Goal: Transaction & Acquisition: Purchase product/service

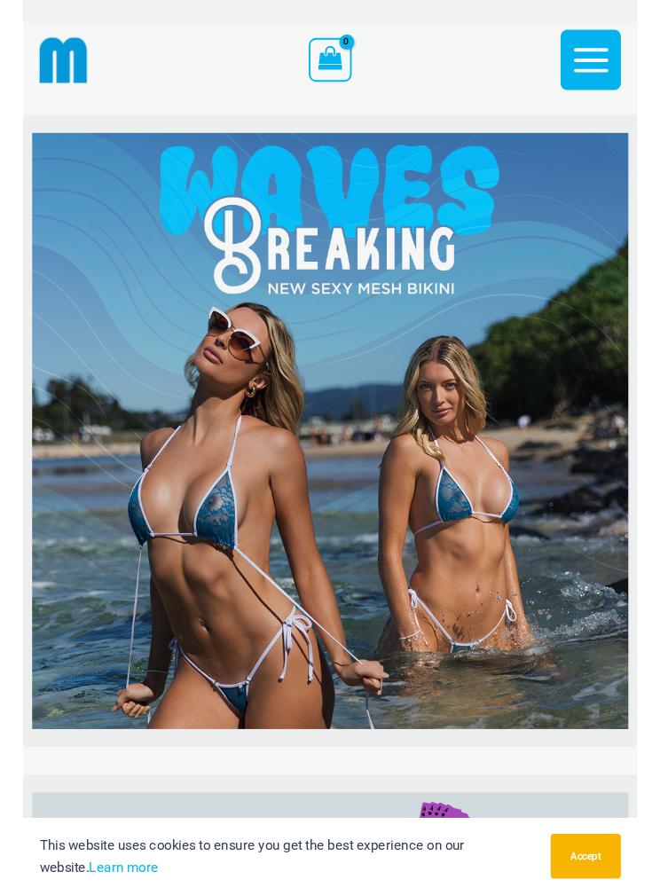
scroll to position [110, 0]
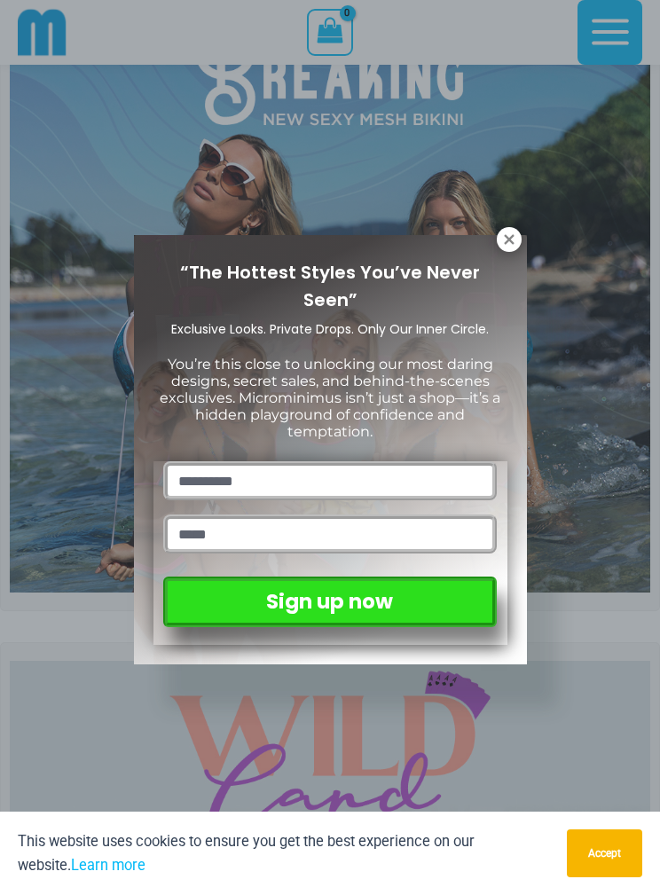
click at [507, 235] on icon at bounding box center [509, 239] width 16 height 16
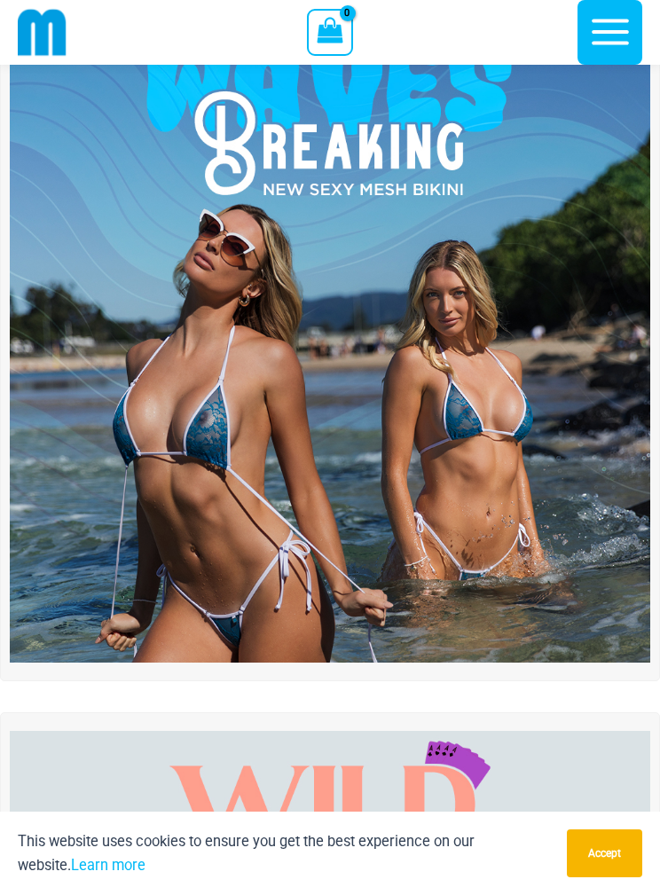
click at [203, 436] on img at bounding box center [330, 342] width 640 height 640
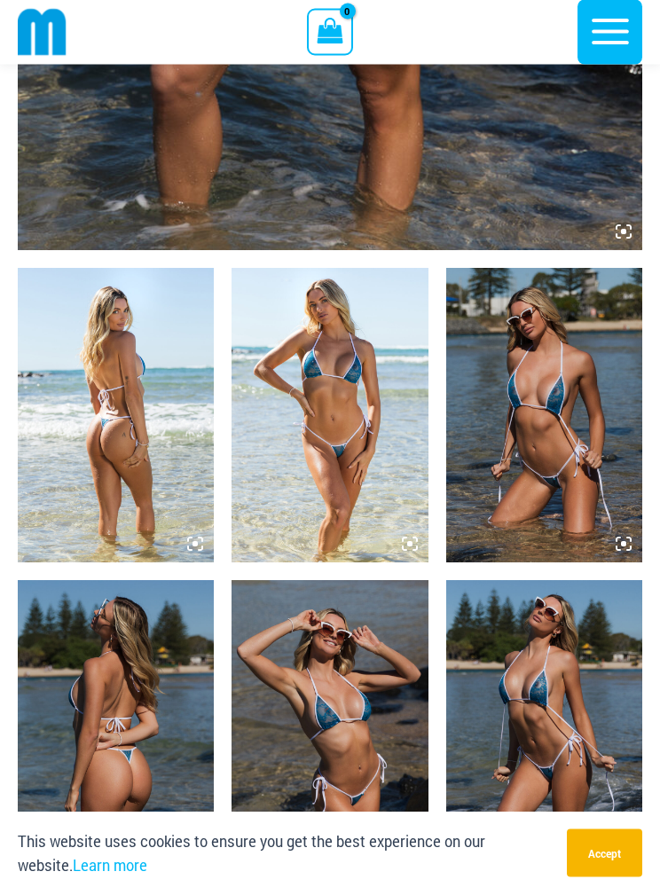
scroll to position [819, 0]
click at [572, 412] on img at bounding box center [544, 415] width 196 height 294
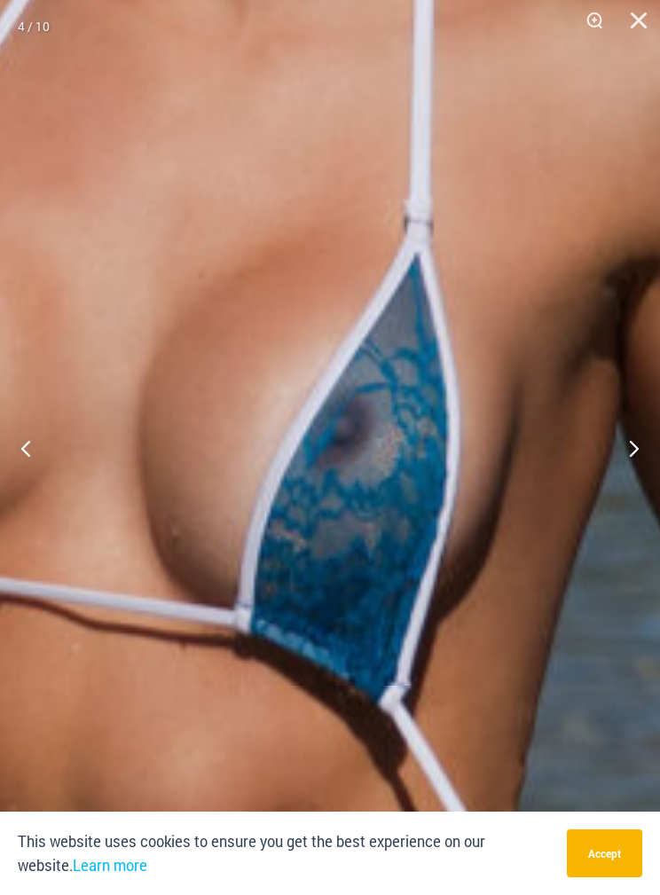
click at [369, 416] on img at bounding box center [222, 706] width 2239 height 3358
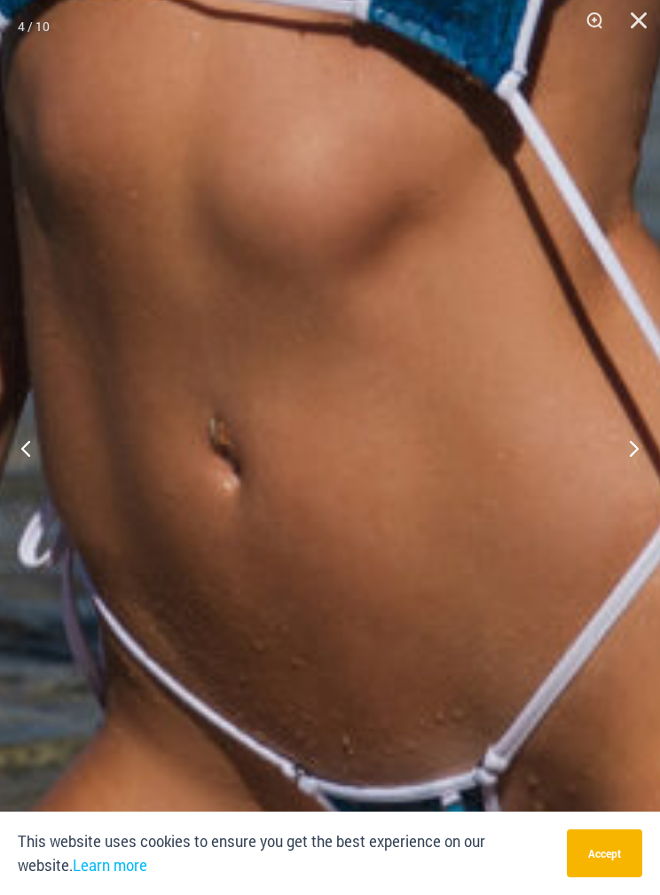
click at [515, 514] on img at bounding box center [342, 93] width 2214 height 3319
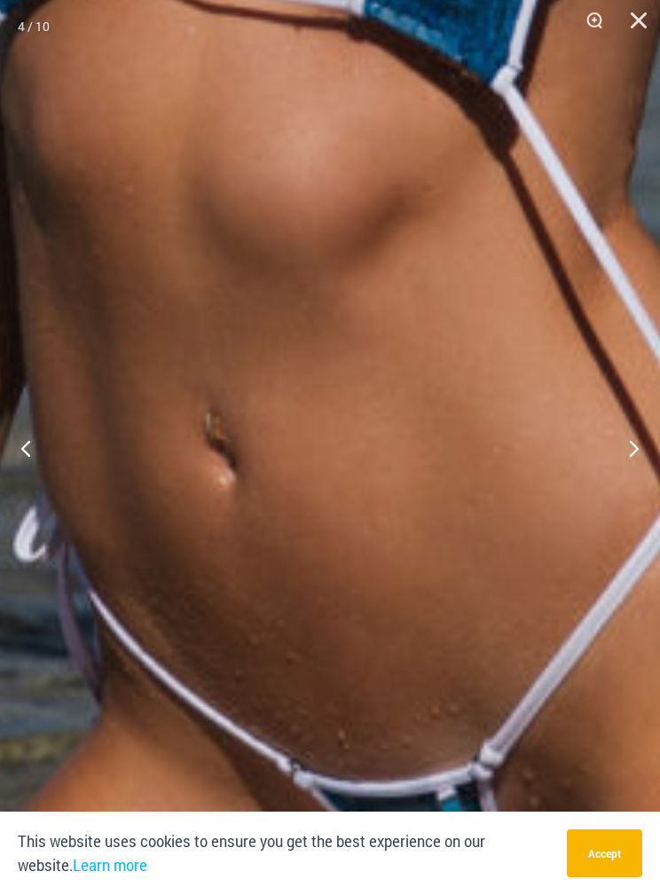
click at [73, 874] on link "Learn more" at bounding box center [110, 865] width 74 height 19
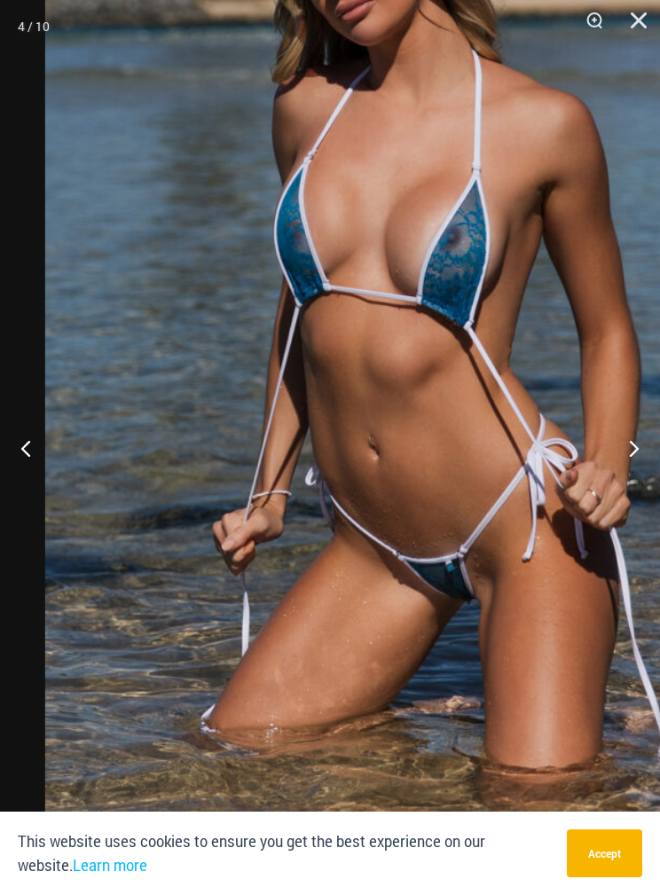
click at [641, 18] on button "Close" at bounding box center [632, 26] width 44 height 53
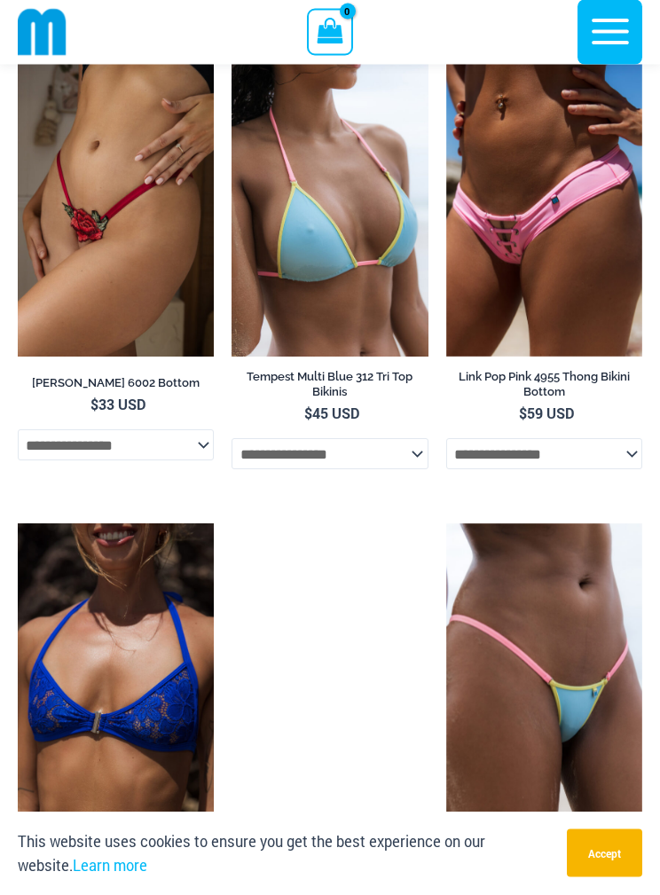
scroll to position [4344, 0]
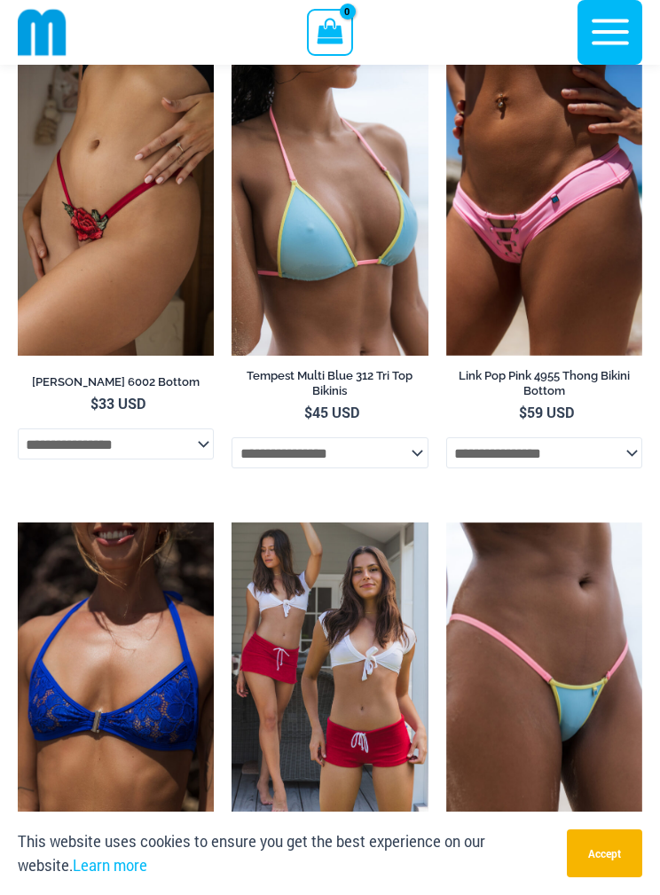
click at [446, 61] on img at bounding box center [446, 61] width 0 height 0
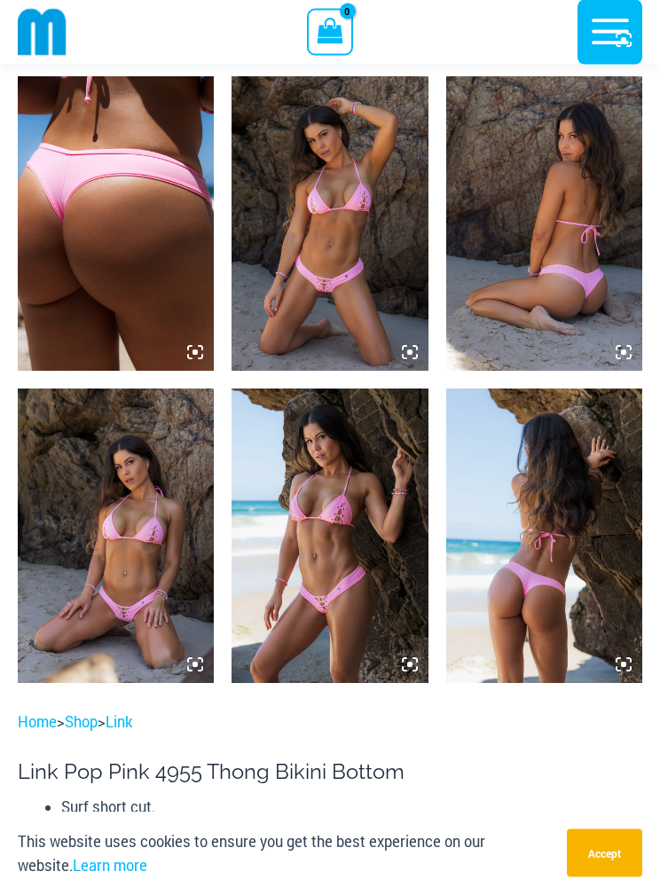
scroll to position [1010, 0]
click at [363, 281] on img at bounding box center [329, 223] width 196 height 294
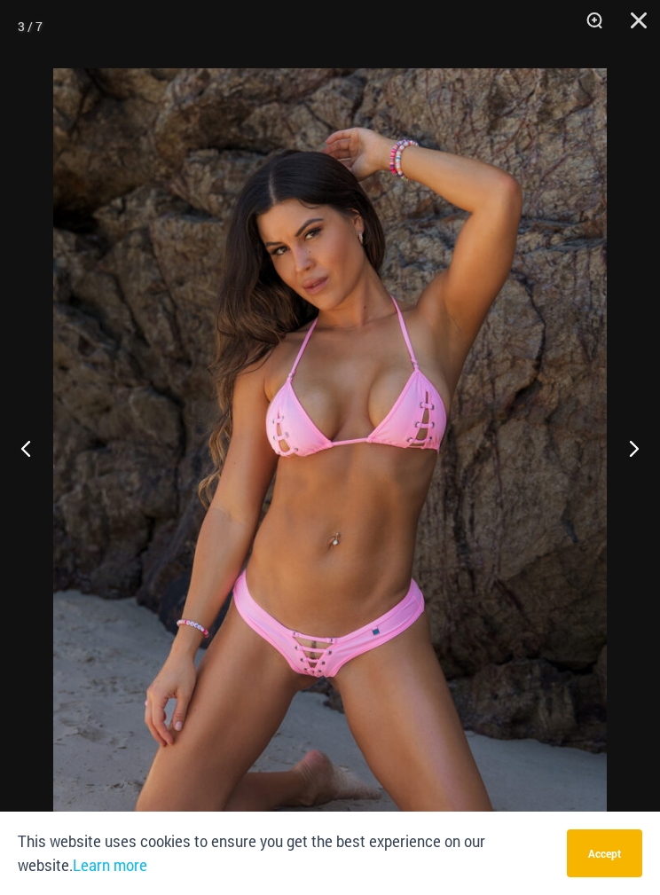
click at [646, 21] on button "Close" at bounding box center [632, 26] width 44 height 53
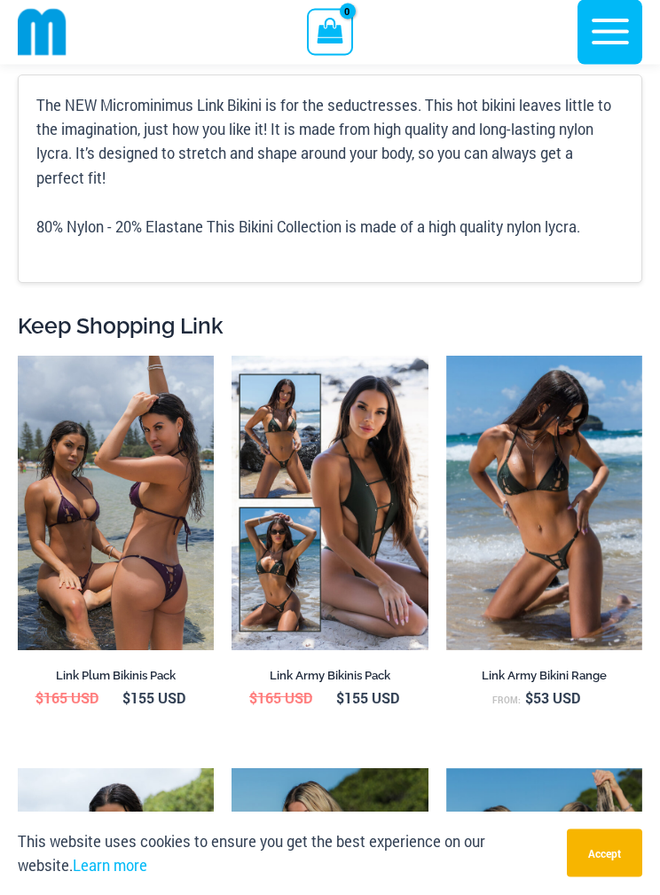
scroll to position [2701, 0]
click at [18, 356] on img at bounding box center [18, 356] width 0 height 0
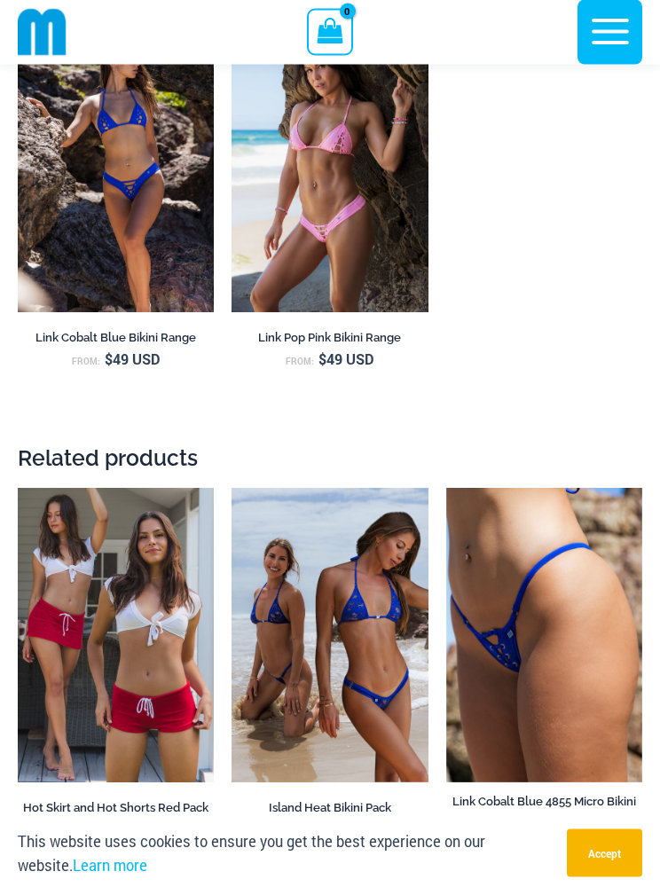
scroll to position [4934, 0]
click at [446, 488] on img at bounding box center [446, 488] width 0 height 0
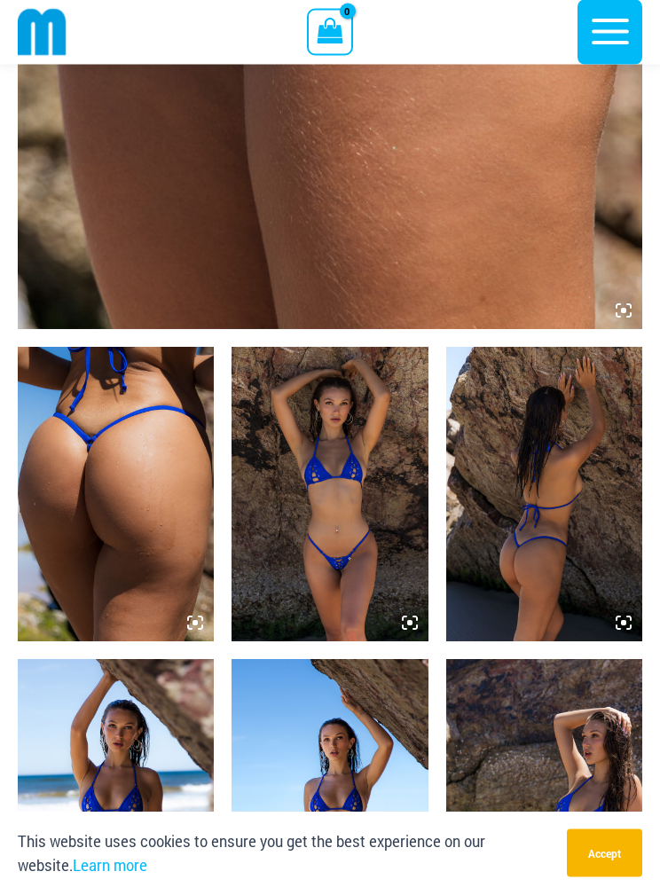
scroll to position [802, 0]
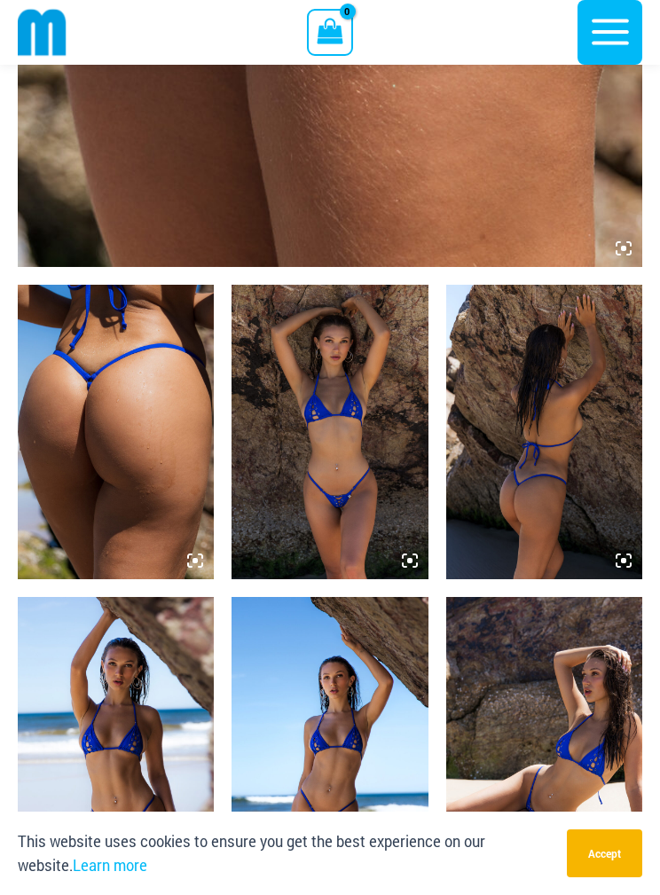
click at [362, 529] on img at bounding box center [329, 432] width 196 height 294
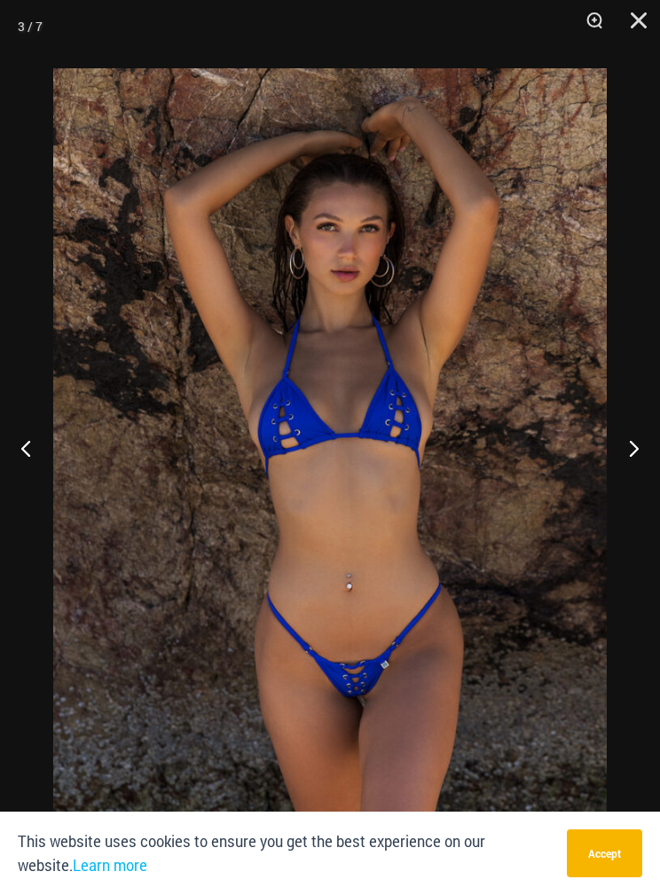
click at [624, 11] on button "Close" at bounding box center [632, 26] width 44 height 53
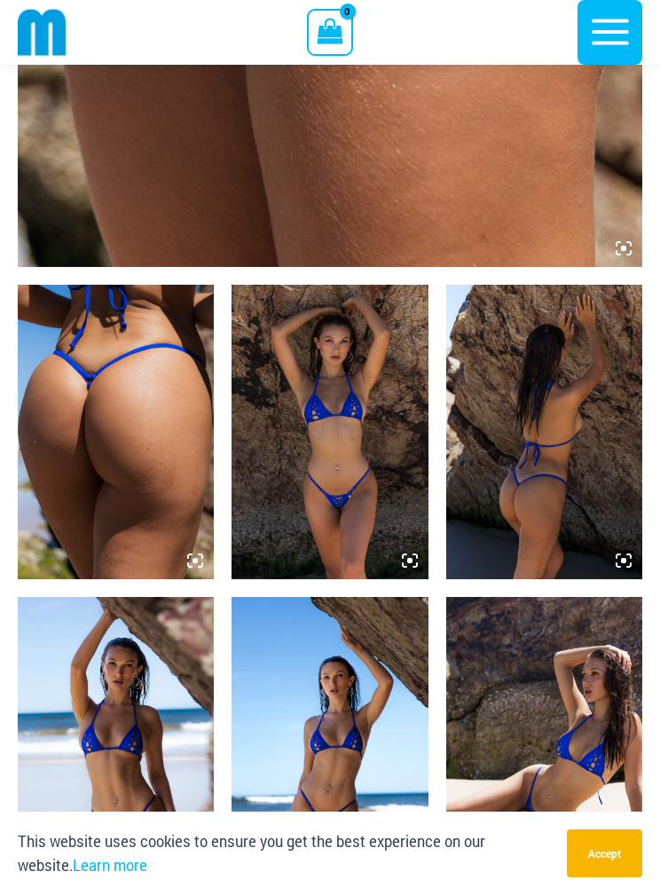
click at [595, 29] on icon "button" at bounding box center [610, 32] width 44 height 44
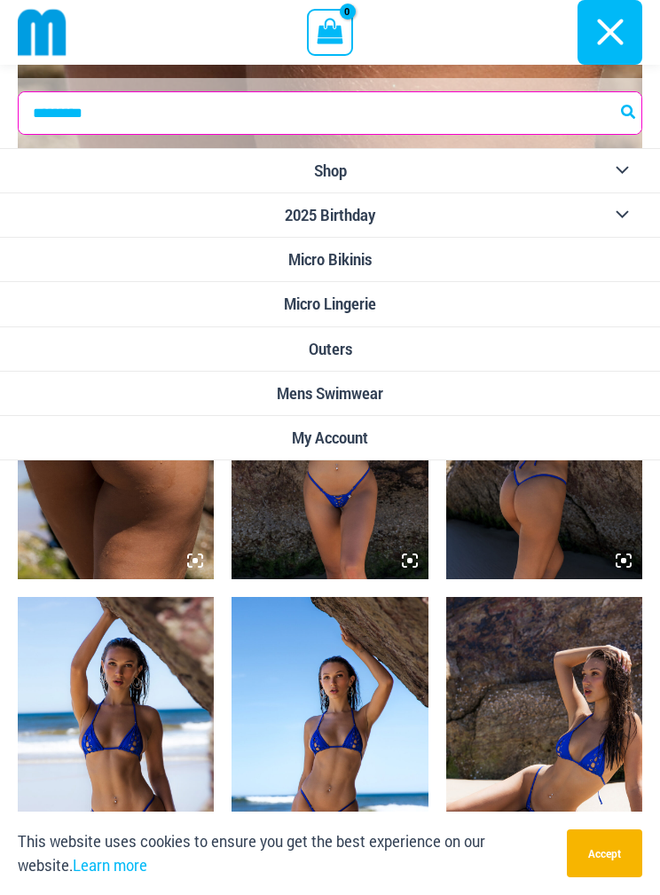
click at [617, 160] on button "Menu Toggle" at bounding box center [617, 170] width 49 height 43
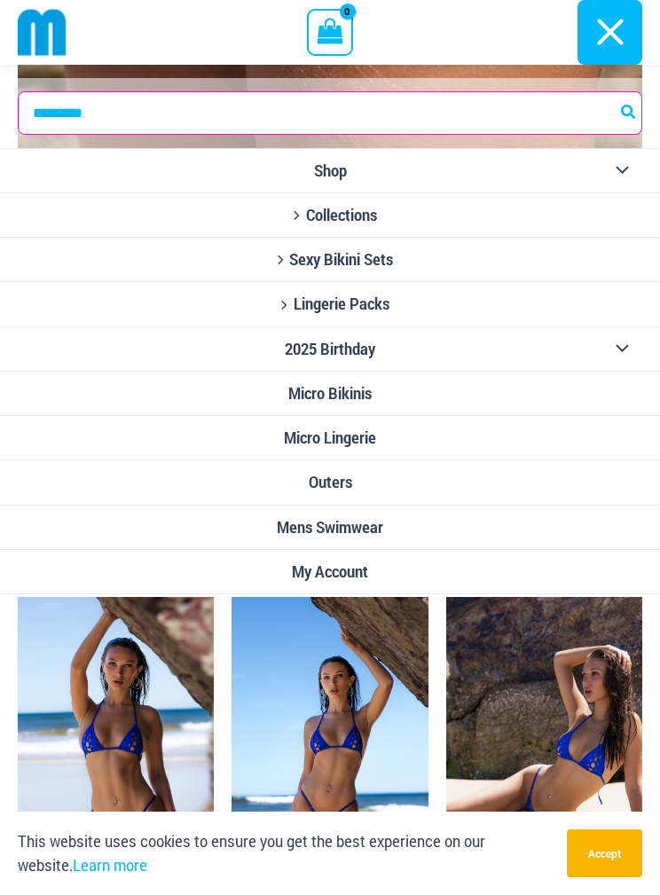
click at [617, 345] on button "Menu Toggle" at bounding box center [617, 348] width 49 height 43
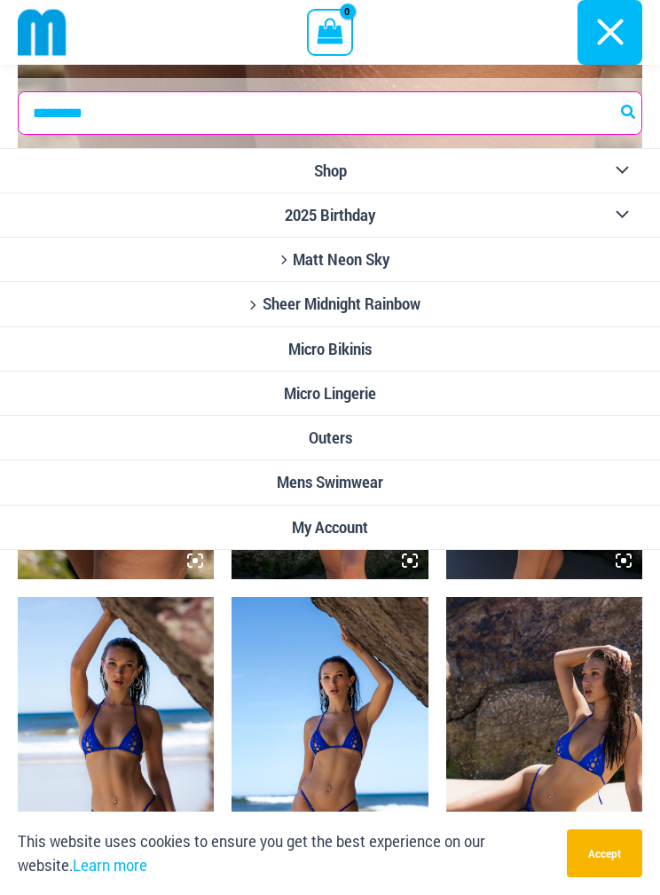
click at [252, 297] on span "Site Navigation" at bounding box center [253, 303] width 10 height 19
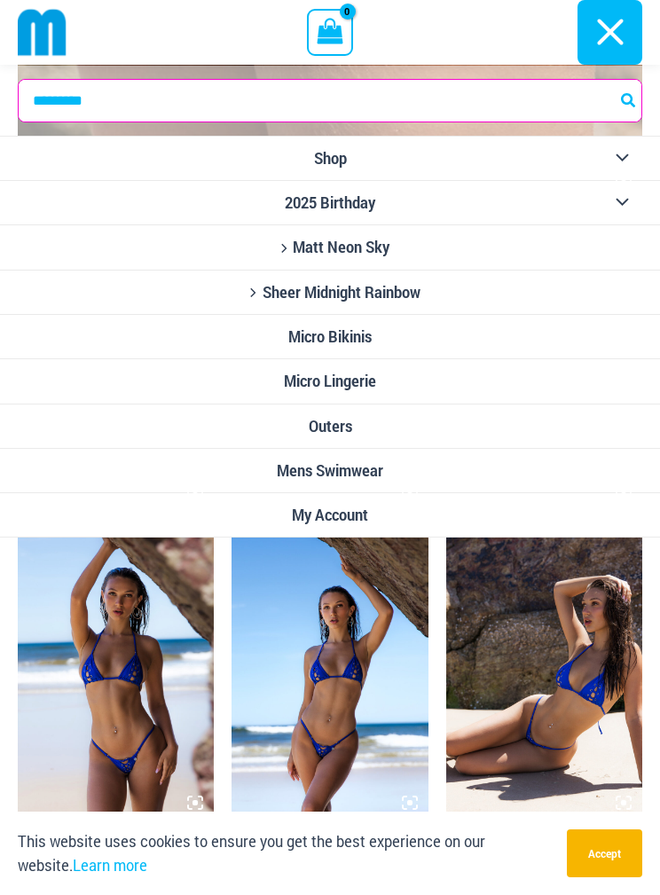
click at [253, 294] on icon "Site Navigation" at bounding box center [252, 292] width 5 height 9
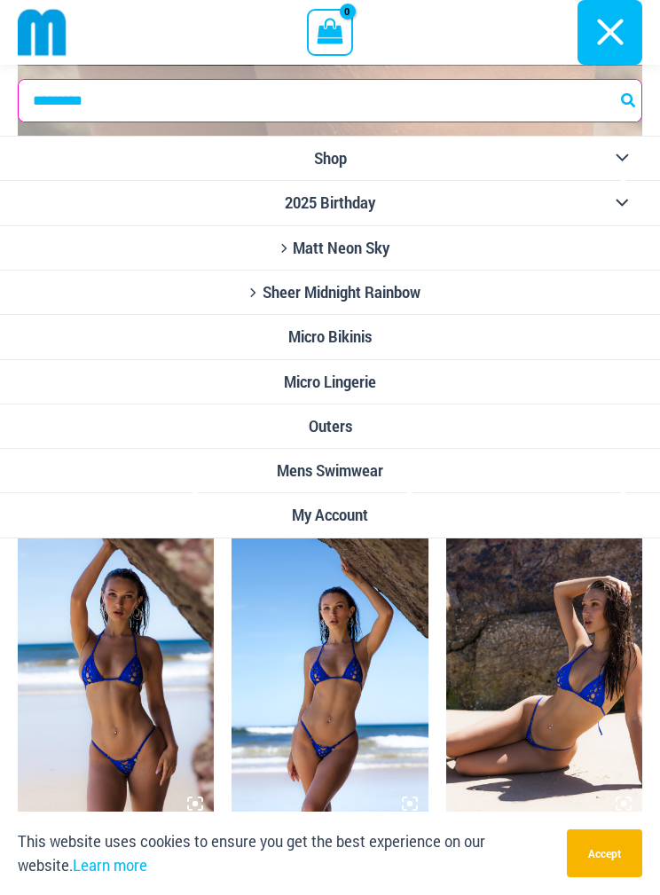
click at [369, 380] on span "Micro Lingerie" at bounding box center [330, 381] width 92 height 19
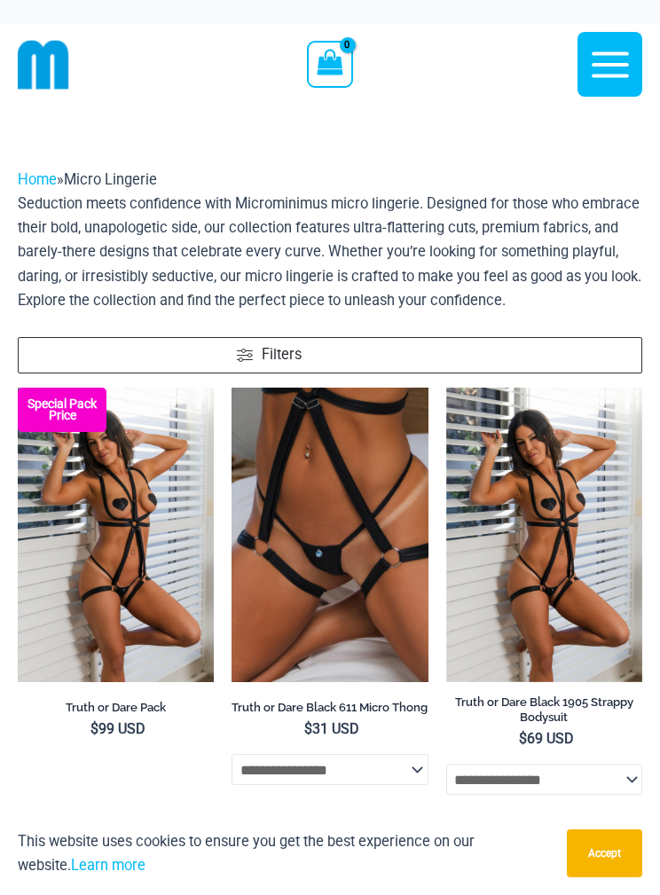
click at [610, 59] on icon "button" at bounding box center [610, 65] width 44 height 44
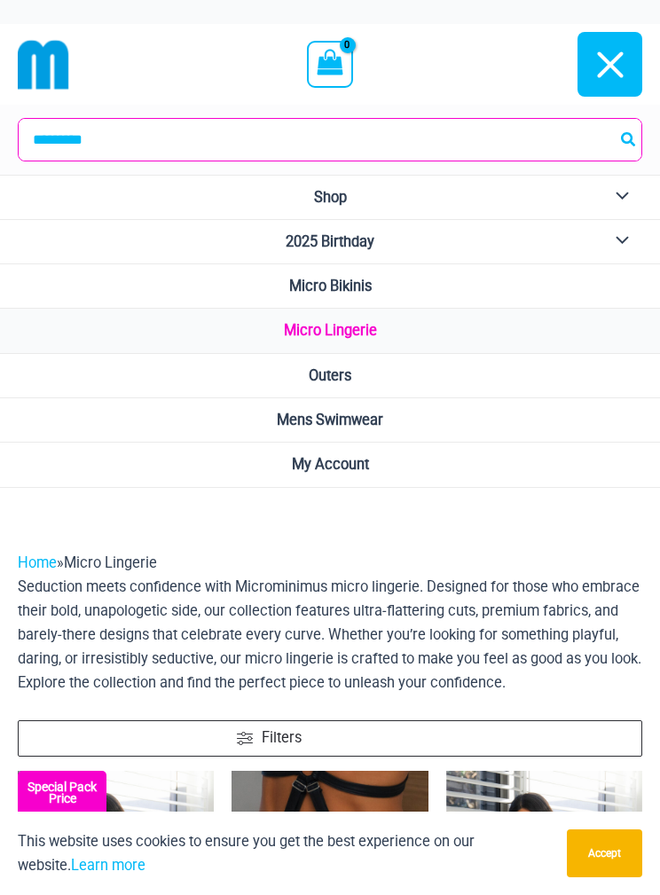
click at [371, 283] on span "Micro Bikinis" at bounding box center [330, 286] width 82 height 17
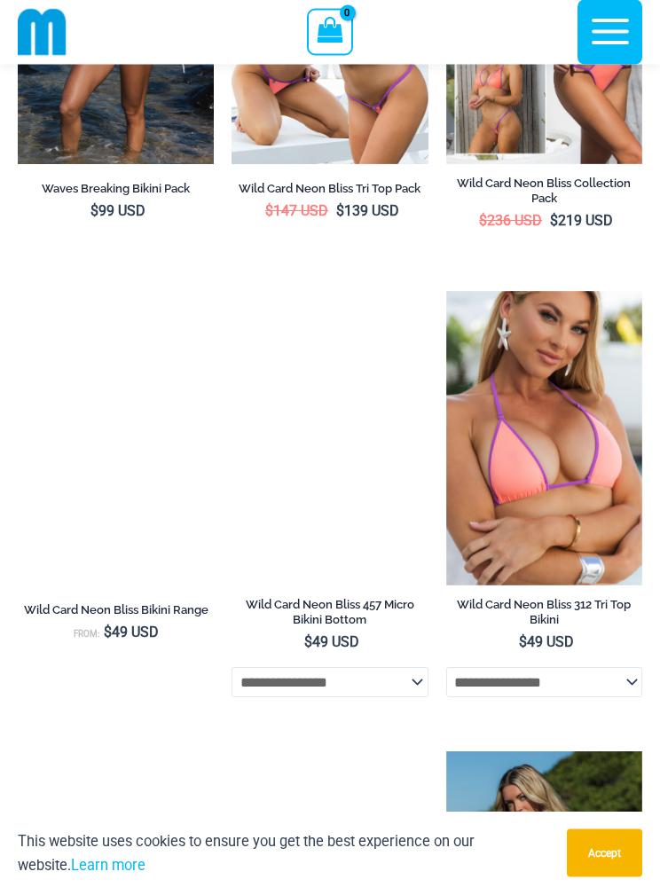
scroll to position [879, 0]
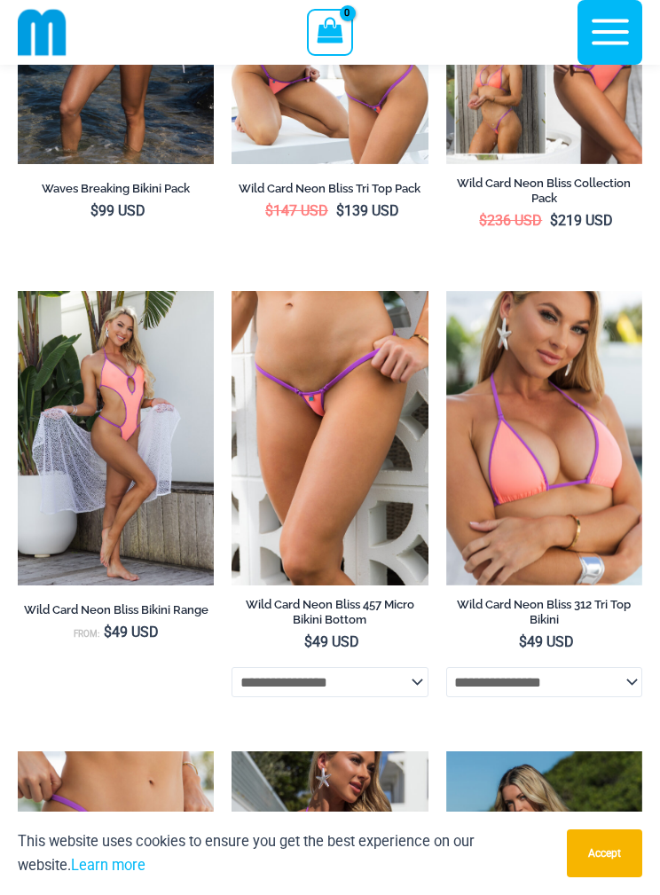
click at [231, 291] on img at bounding box center [231, 291] width 0 height 0
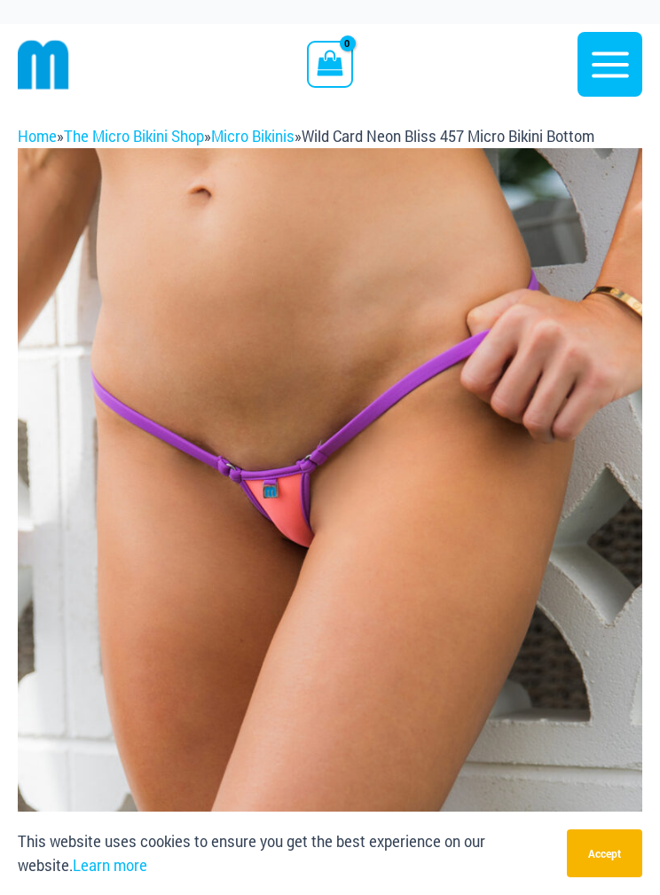
click at [401, 602] on img at bounding box center [330, 616] width 624 height 937
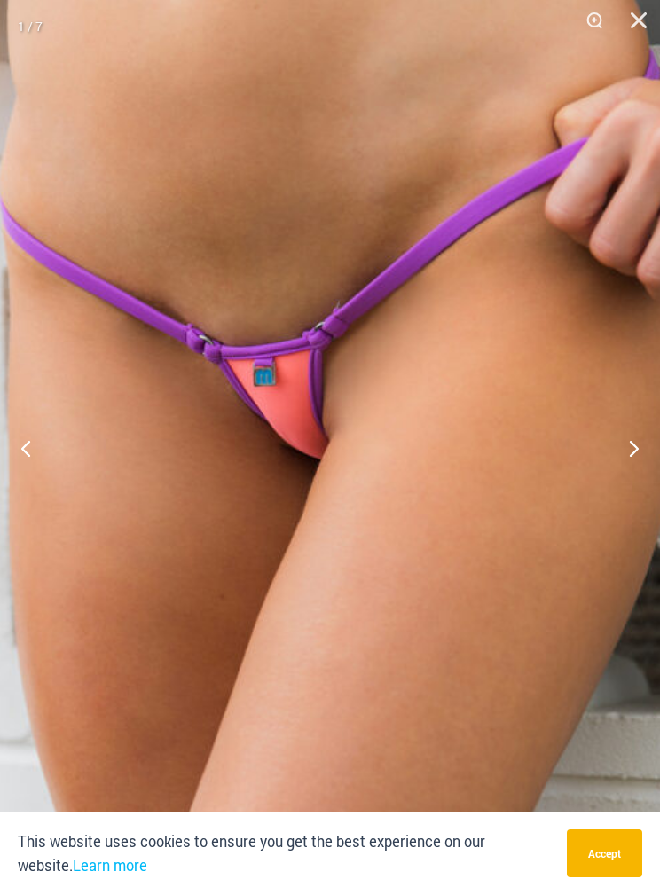
click at [629, 21] on button "Close" at bounding box center [632, 26] width 44 height 53
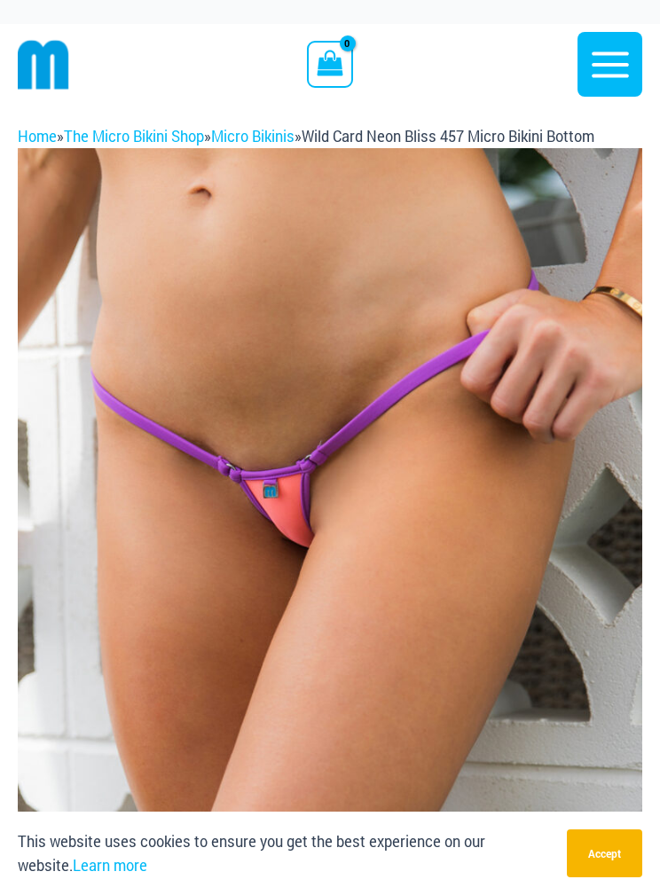
click at [271, 137] on link "Micro Bikinis" at bounding box center [252, 136] width 83 height 19
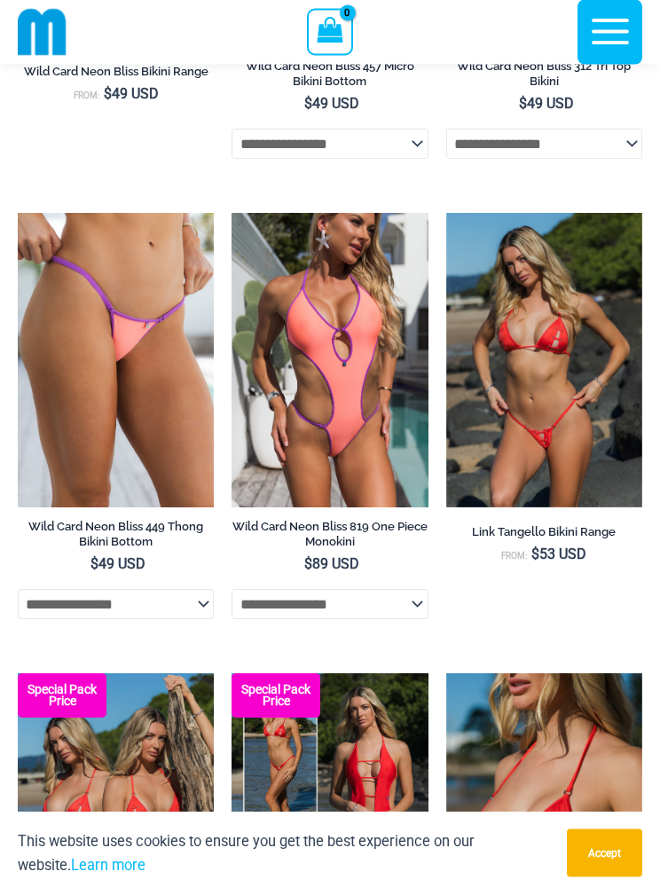
scroll to position [1418, 0]
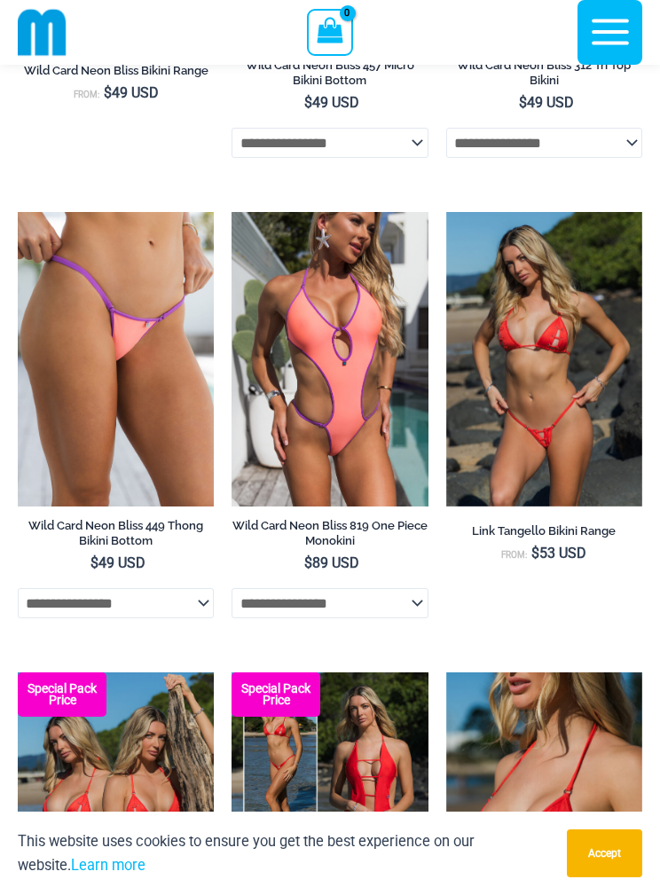
click at [446, 212] on img at bounding box center [446, 212] width 0 height 0
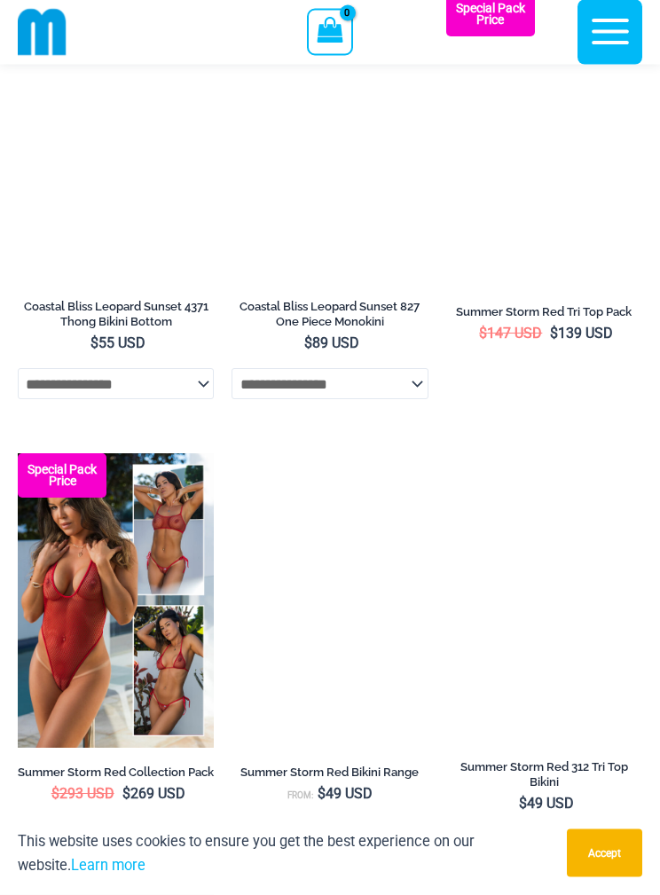
scroll to position [4006, 0]
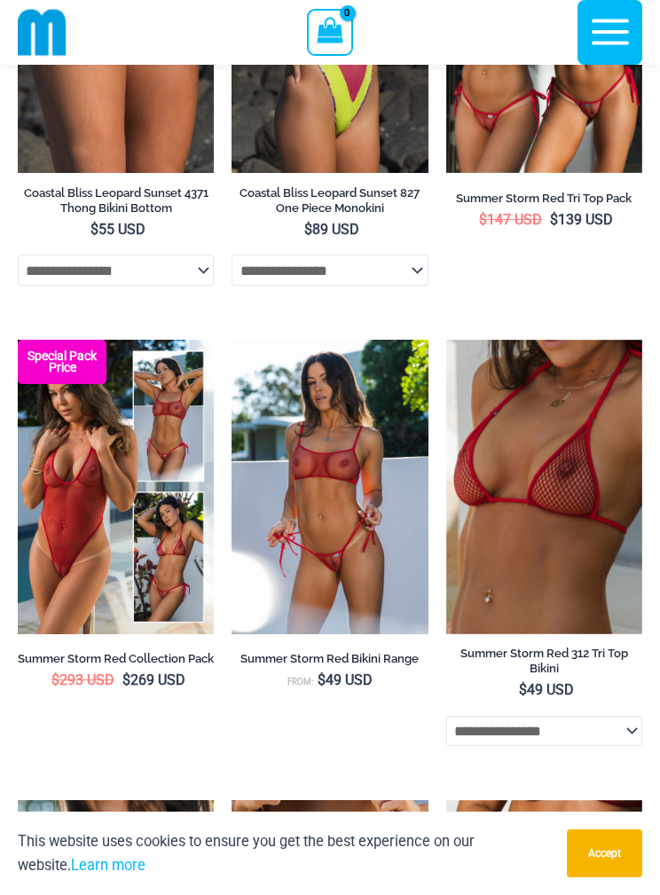
click at [231, 340] on img at bounding box center [231, 340] width 0 height 0
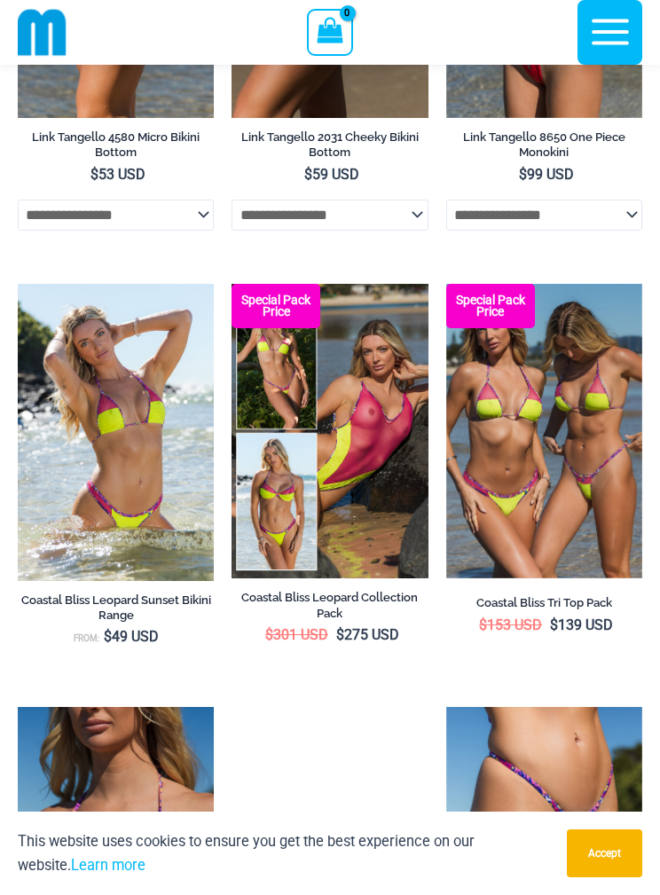
scroll to position [2646, 0]
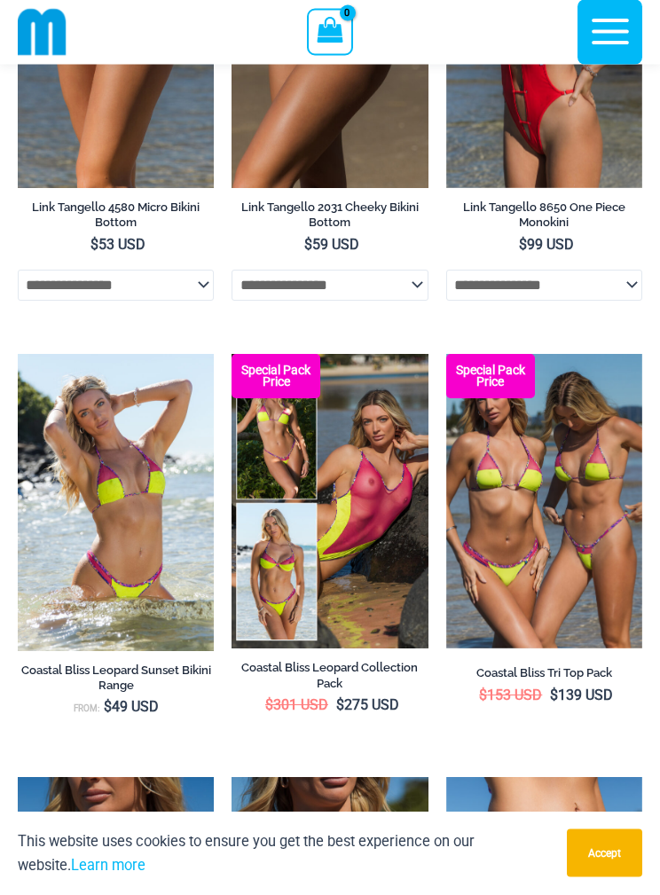
click at [604, 30] on icon "button" at bounding box center [610, 33] width 37 height 26
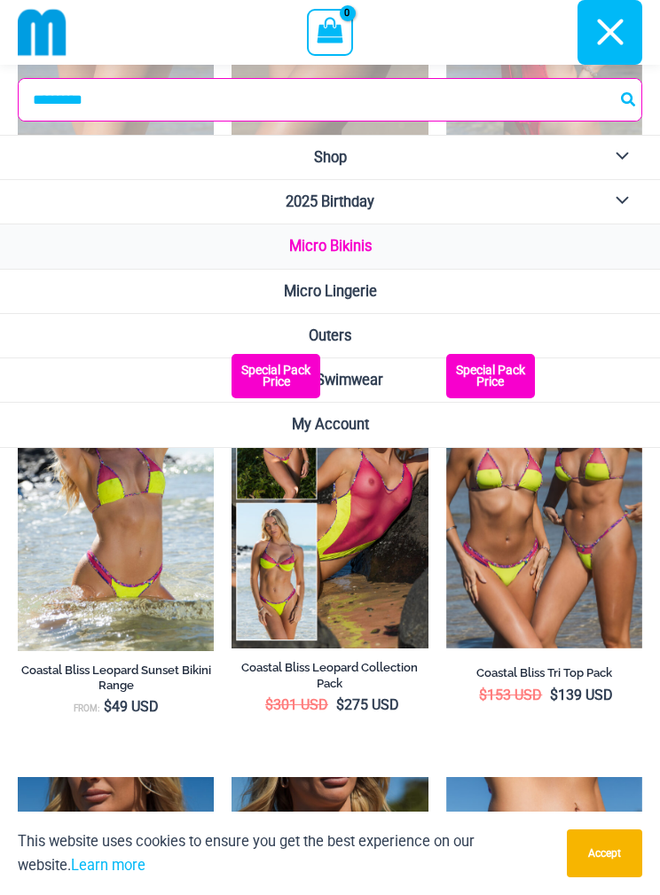
click at [617, 152] on button "Menu Toggle" at bounding box center [617, 157] width 49 height 43
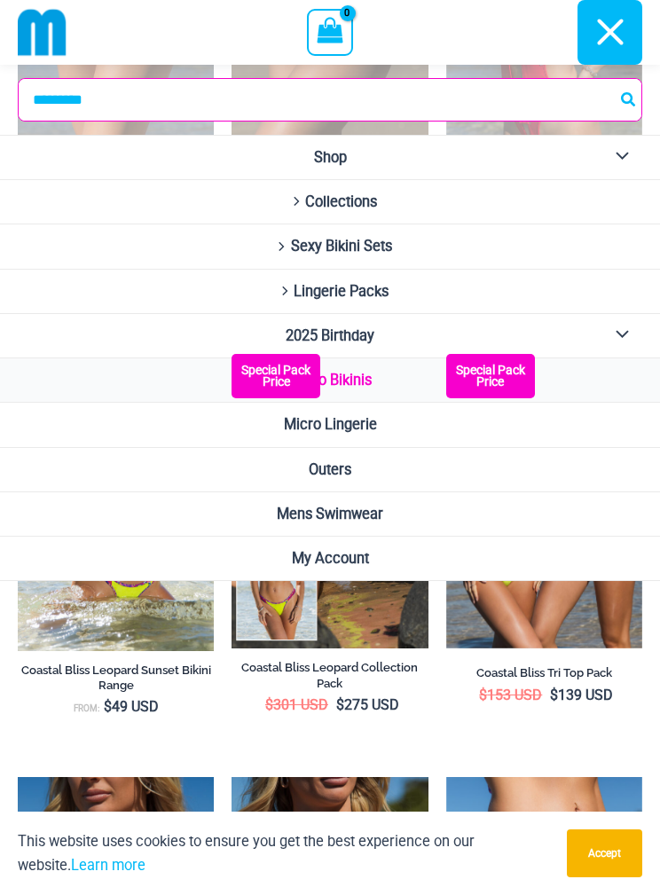
click at [295, 195] on span "Site Navigation" at bounding box center [297, 201] width 10 height 17
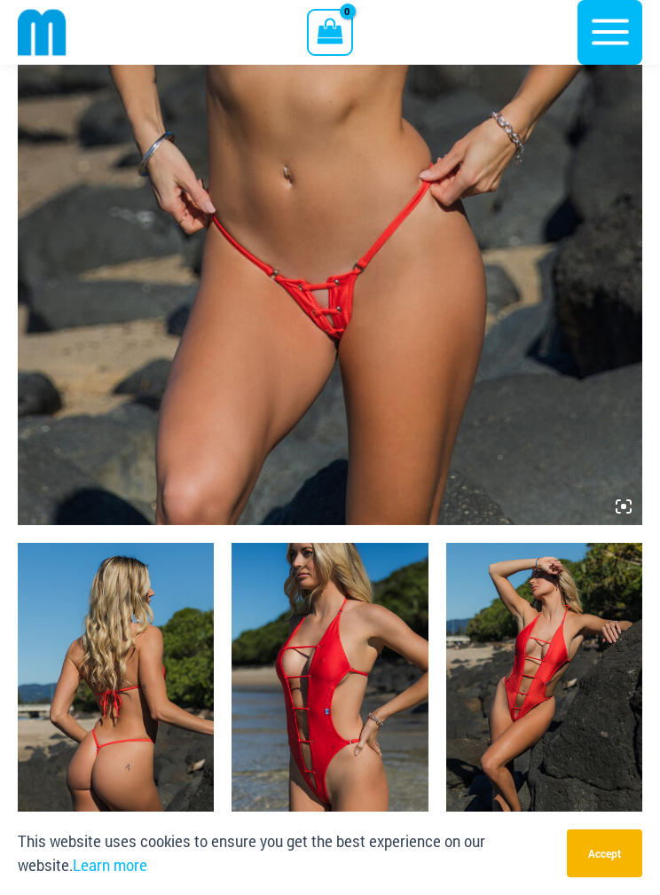
scroll to position [543, 0]
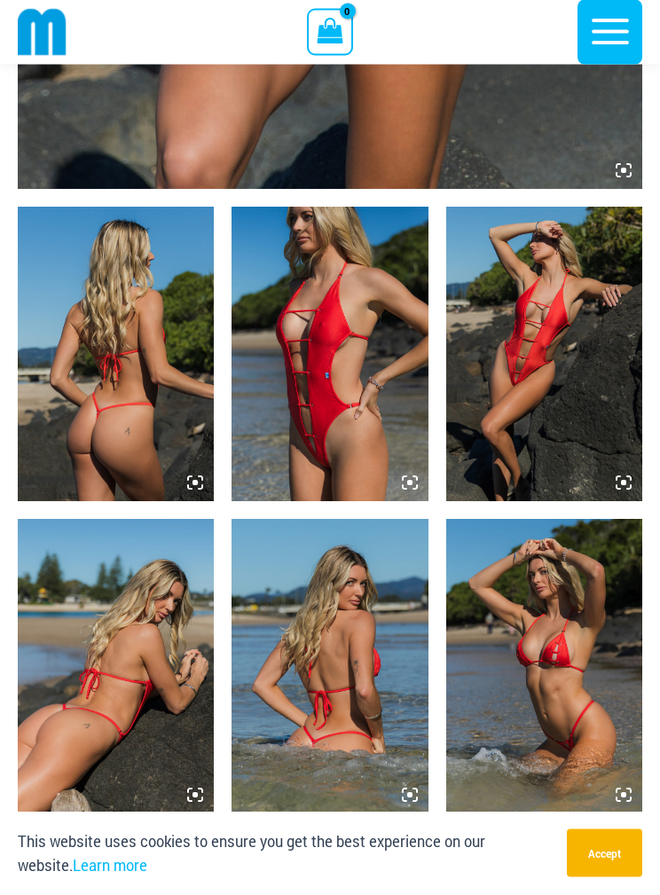
click at [569, 403] on img at bounding box center [544, 355] width 196 height 294
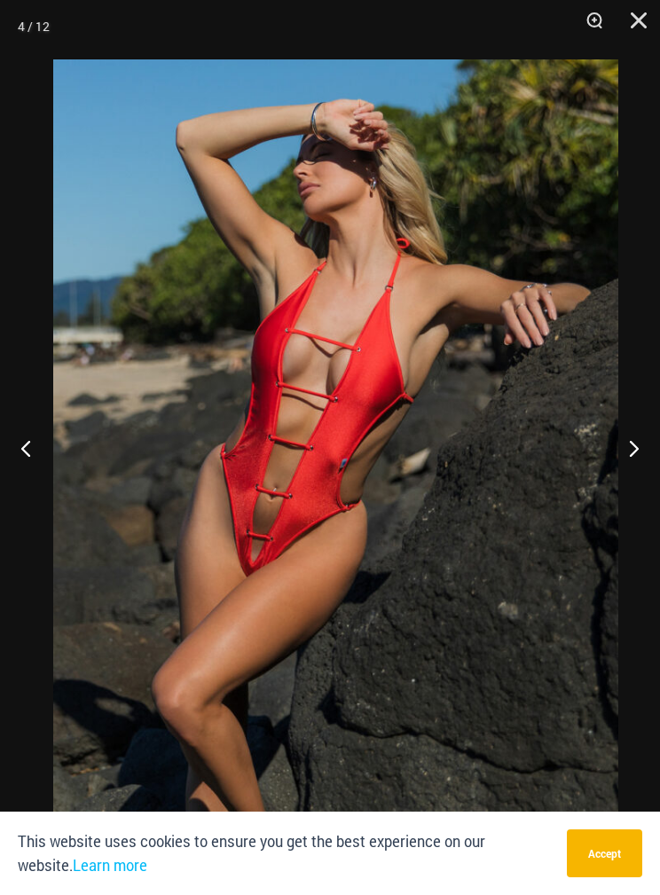
click at [634, 25] on button "Close" at bounding box center [632, 26] width 44 height 53
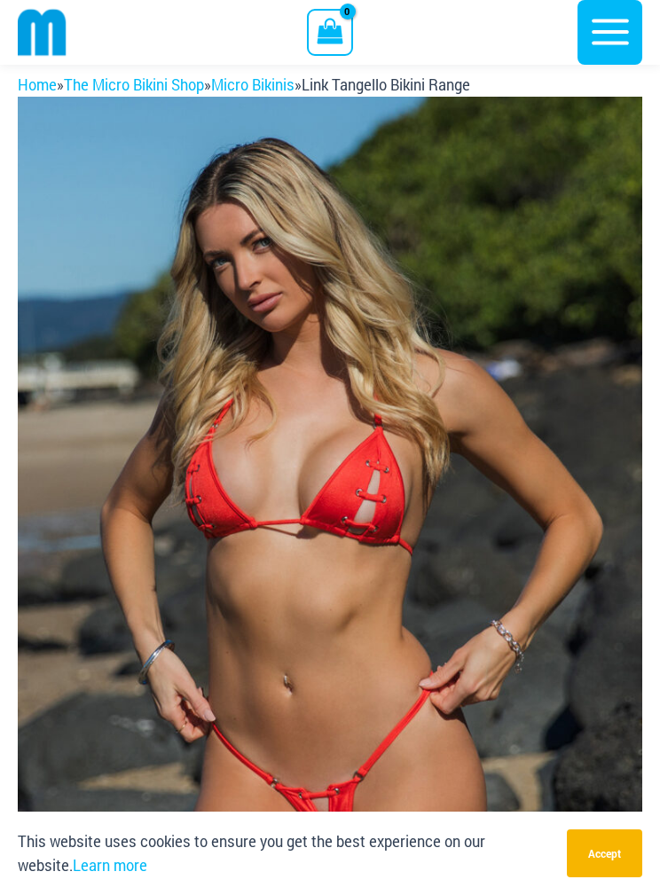
scroll to position [0, 0]
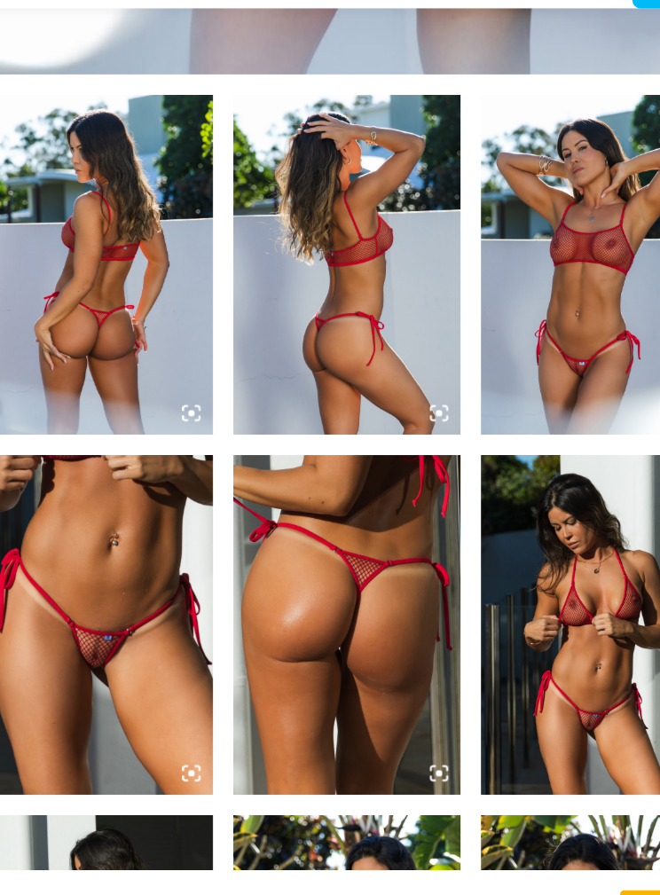
scroll to position [953, 0]
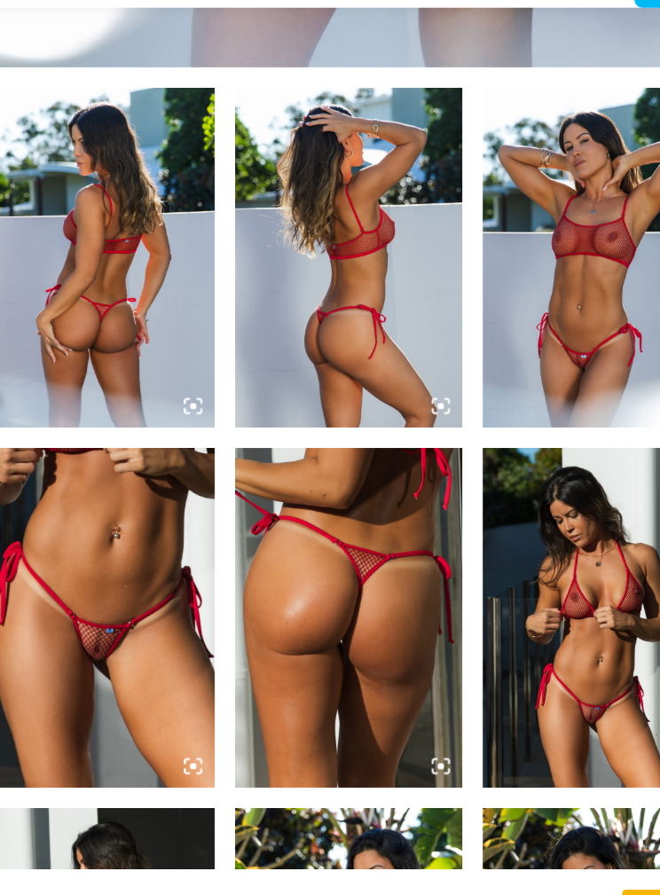
click at [131, 577] on img at bounding box center [116, 593] width 196 height 294
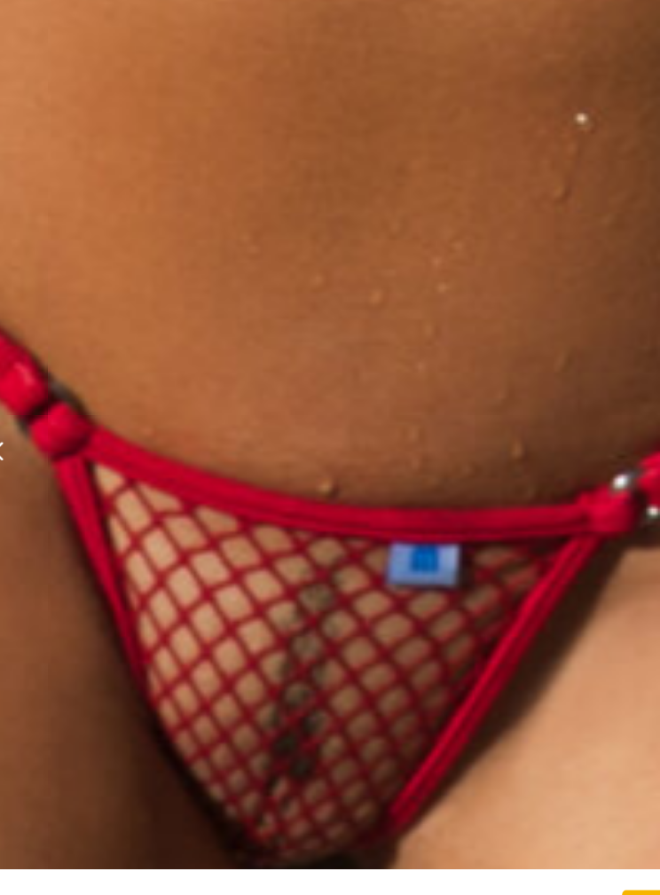
click at [309, 425] on img at bounding box center [324, 435] width 1974 height 2958
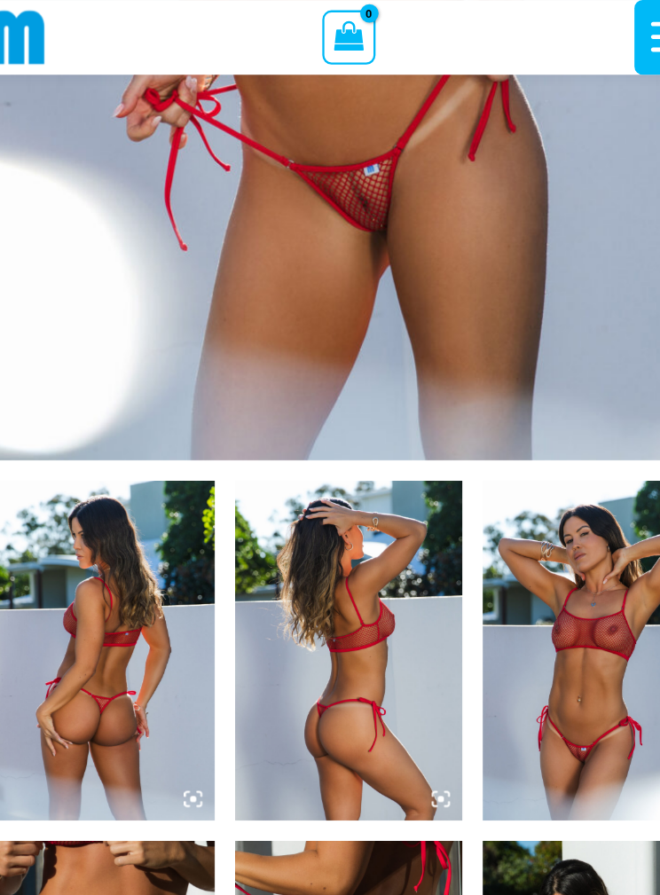
scroll to position [618, 0]
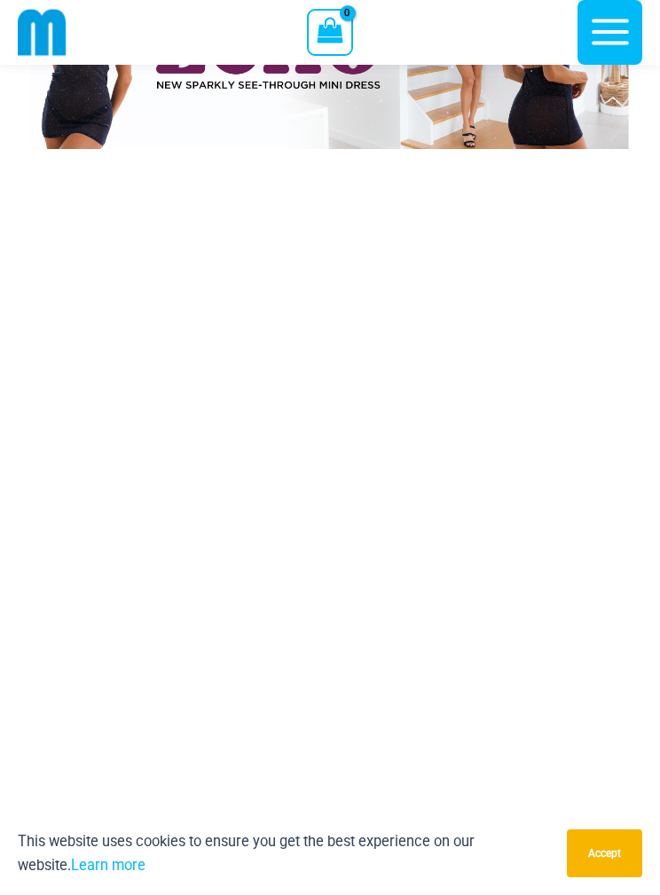
scroll to position [1875, 0]
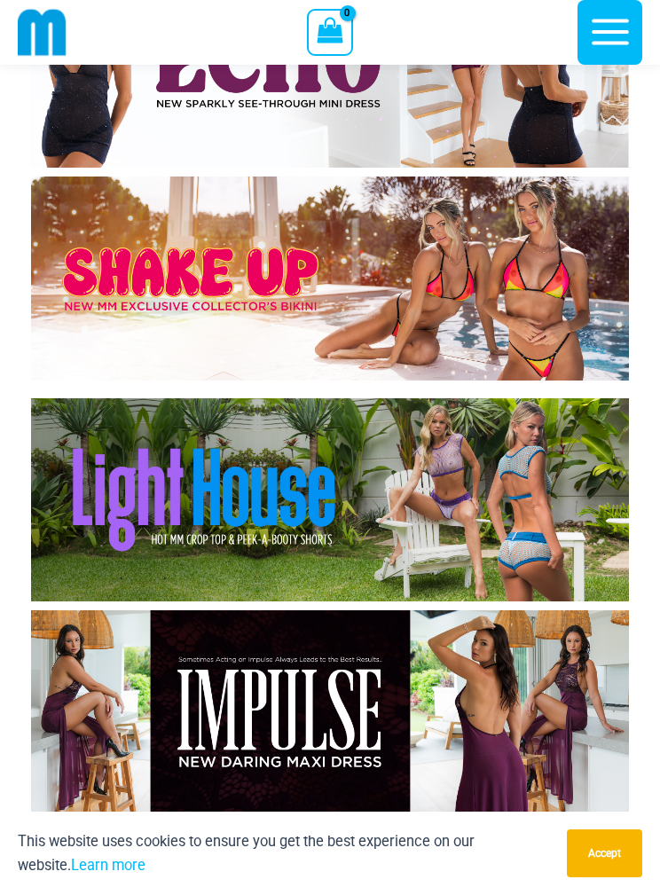
click at [505, 512] on img at bounding box center [330, 499] width 598 height 203
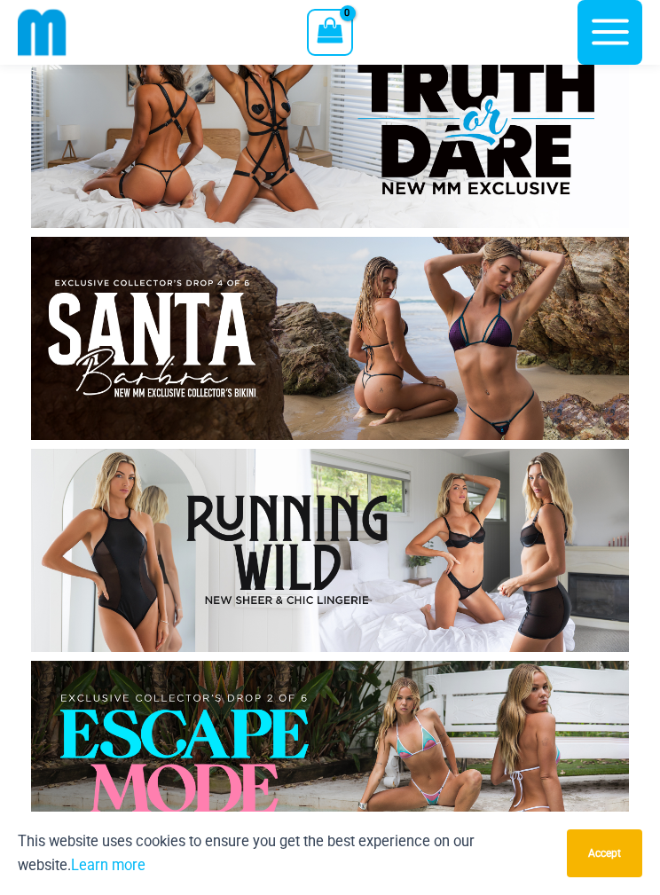
scroll to position [866, 0]
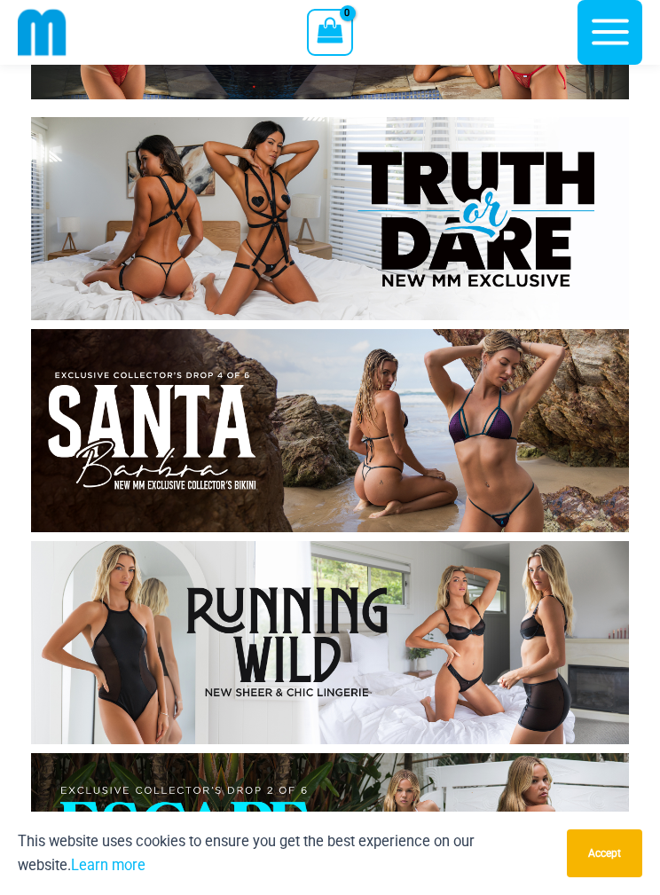
click at [552, 607] on img at bounding box center [330, 642] width 598 height 203
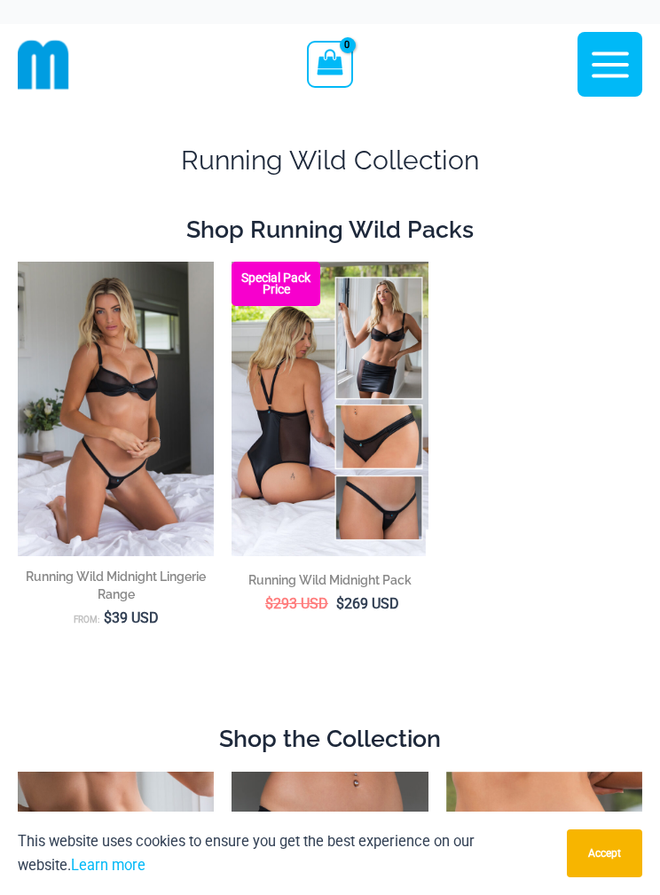
scroll to position [18, 0]
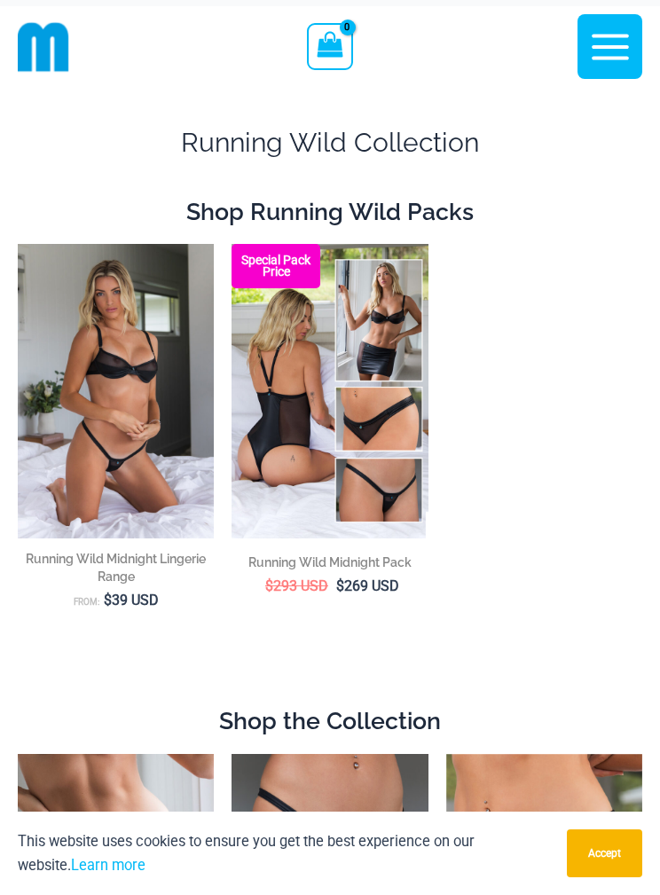
click at [18, 244] on img at bounding box center [18, 244] width 0 height 0
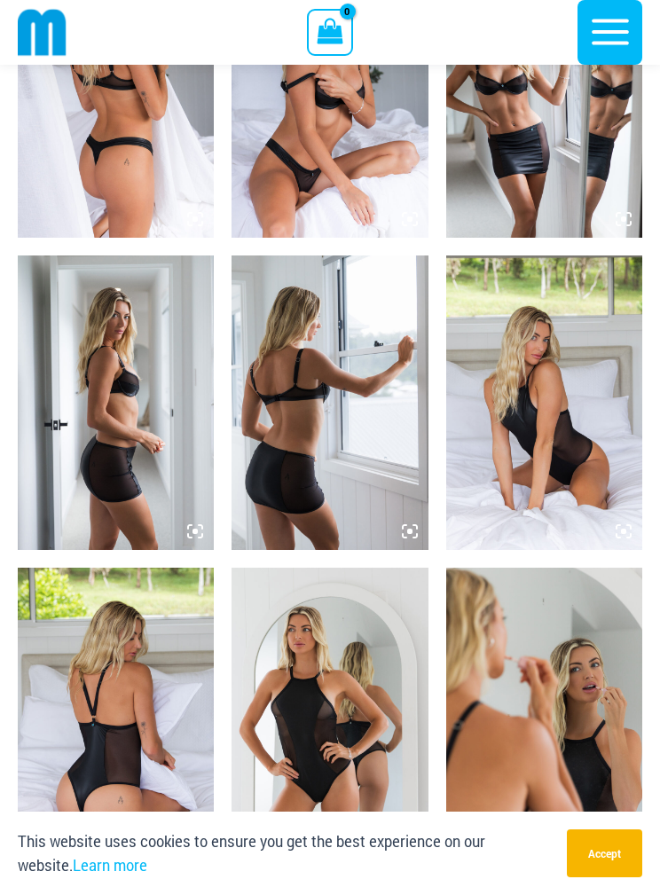
scroll to position [1425, 0]
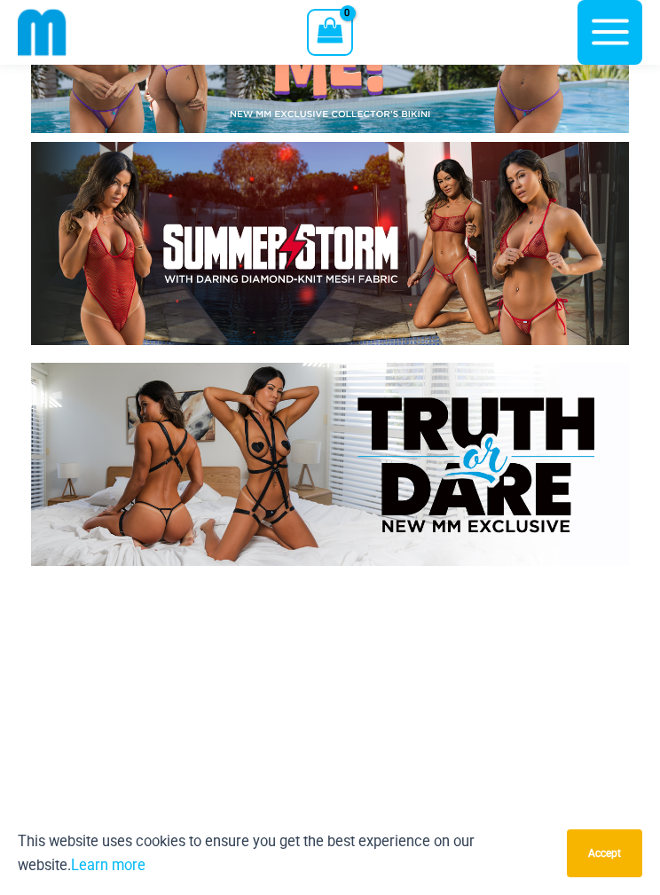
scroll to position [619, 0]
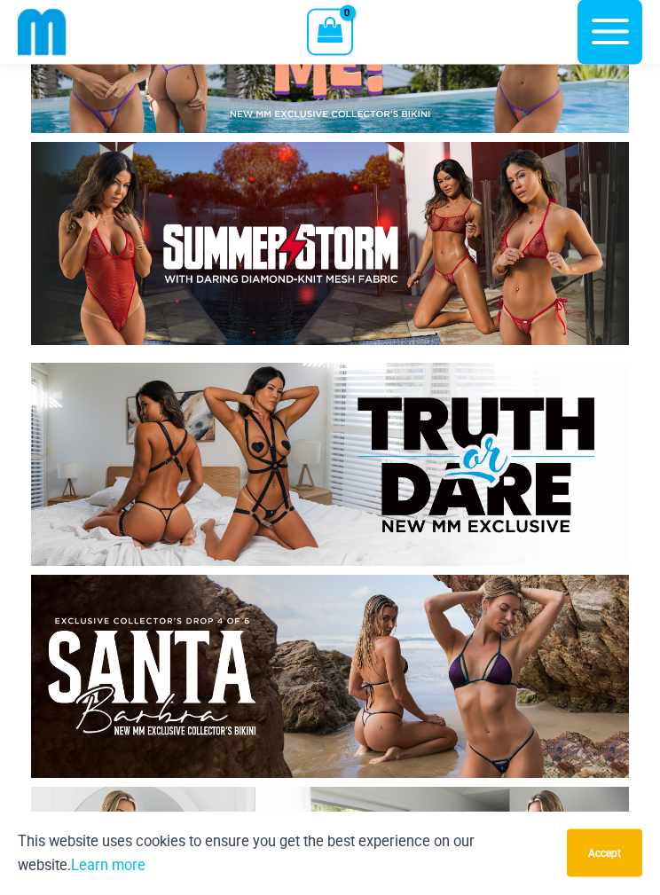
click at [521, 472] on img at bounding box center [330, 465] width 598 height 203
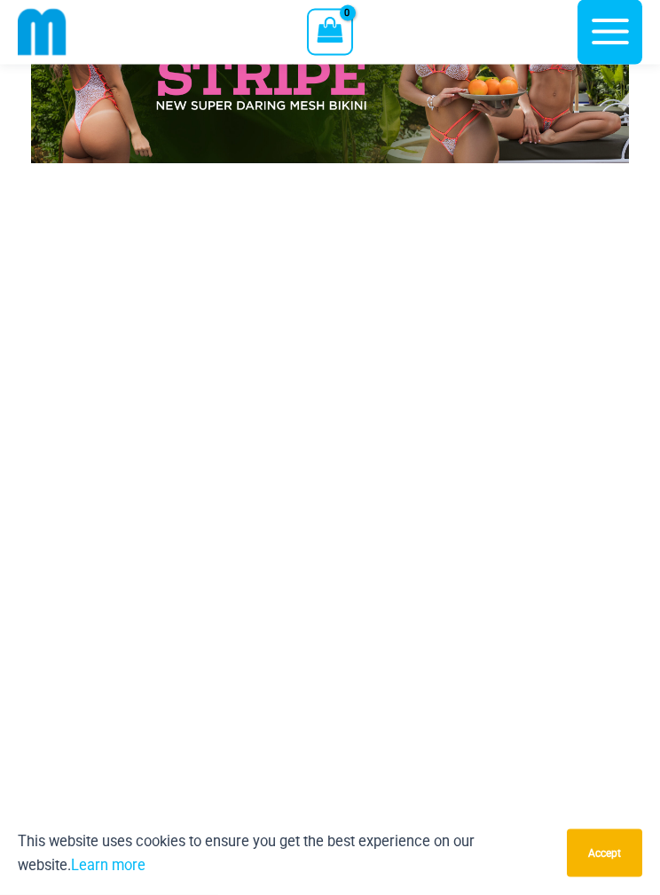
scroll to position [6803, 0]
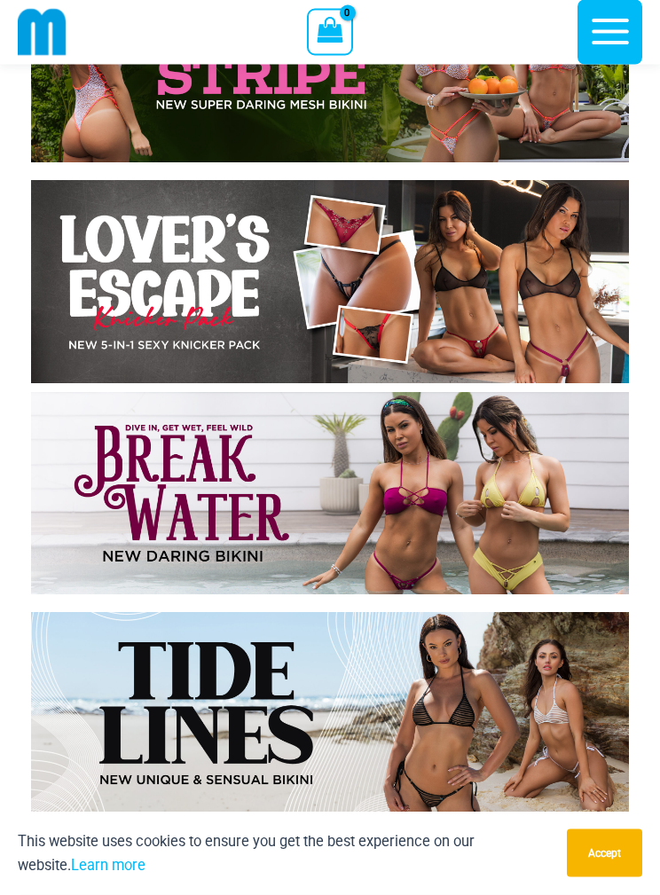
click at [443, 294] on img at bounding box center [330, 282] width 598 height 203
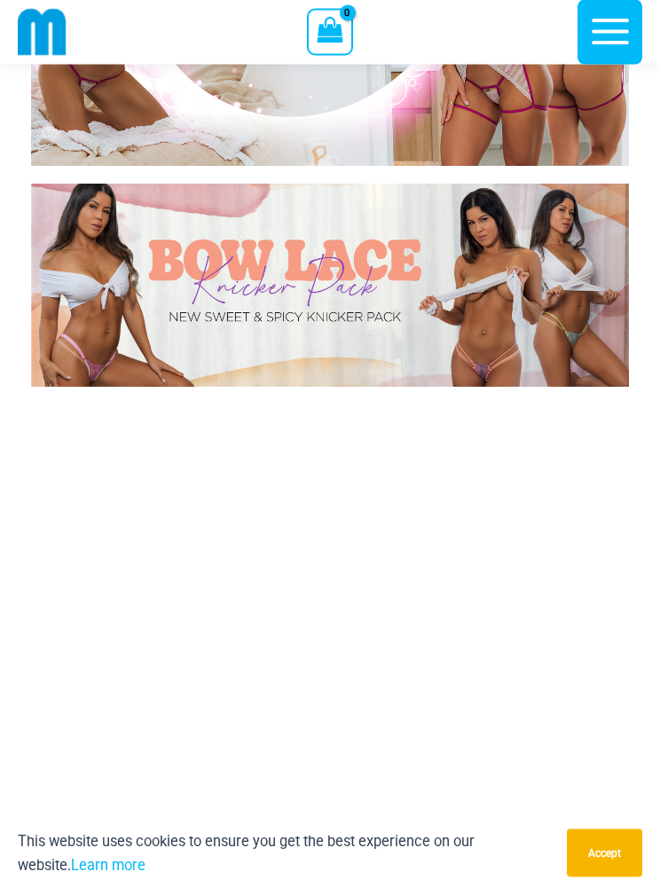
scroll to position [8015, 0]
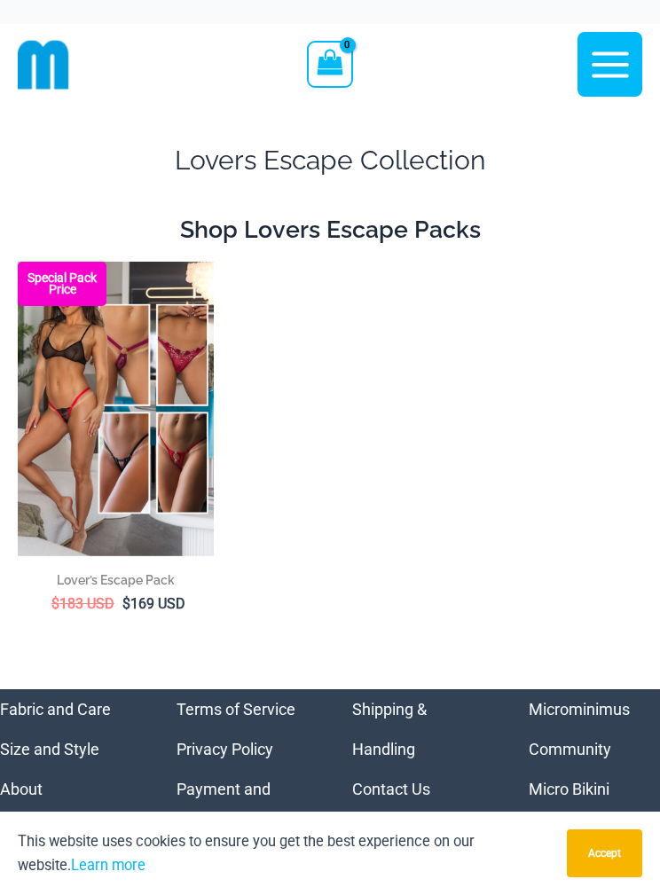
click at [18, 262] on img at bounding box center [18, 262] width 0 height 0
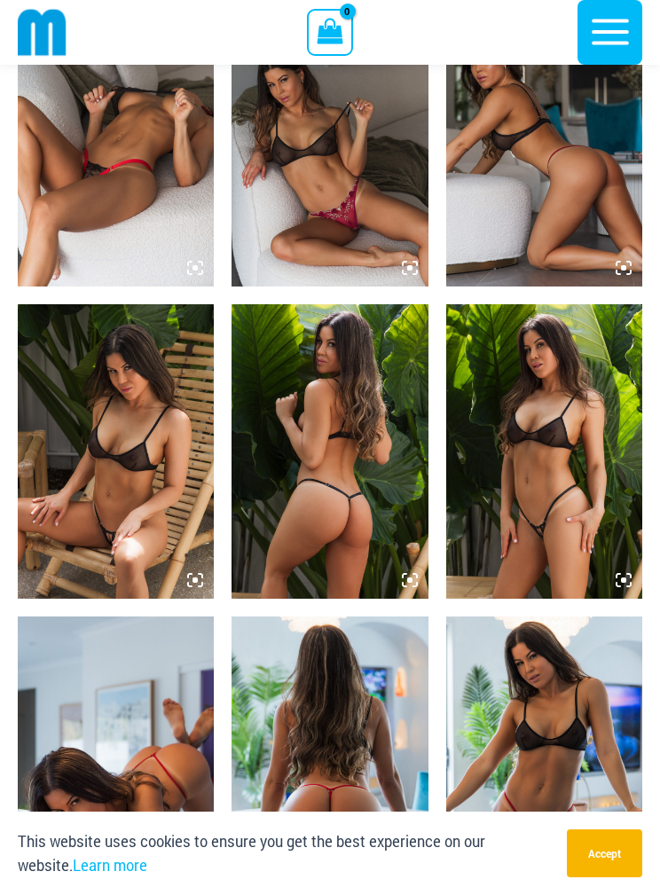
scroll to position [1421, 0]
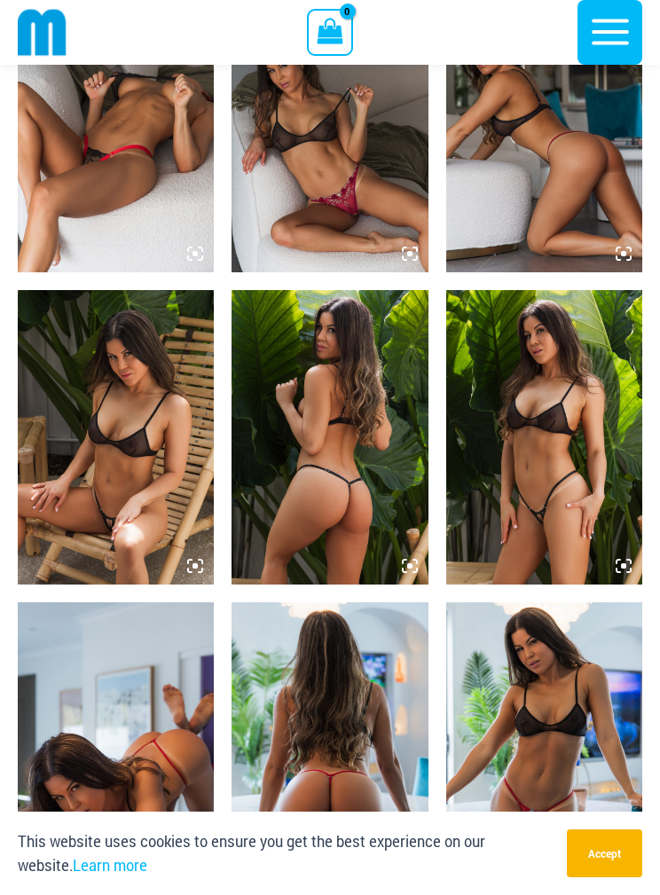
click at [587, 466] on img at bounding box center [544, 437] width 196 height 294
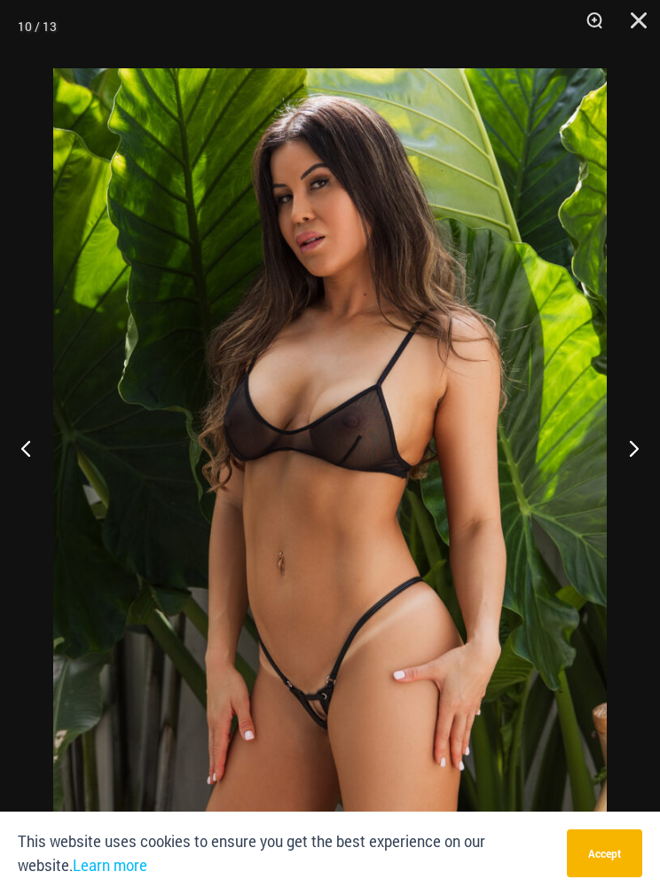
click at [642, 25] on button "Close" at bounding box center [632, 26] width 44 height 53
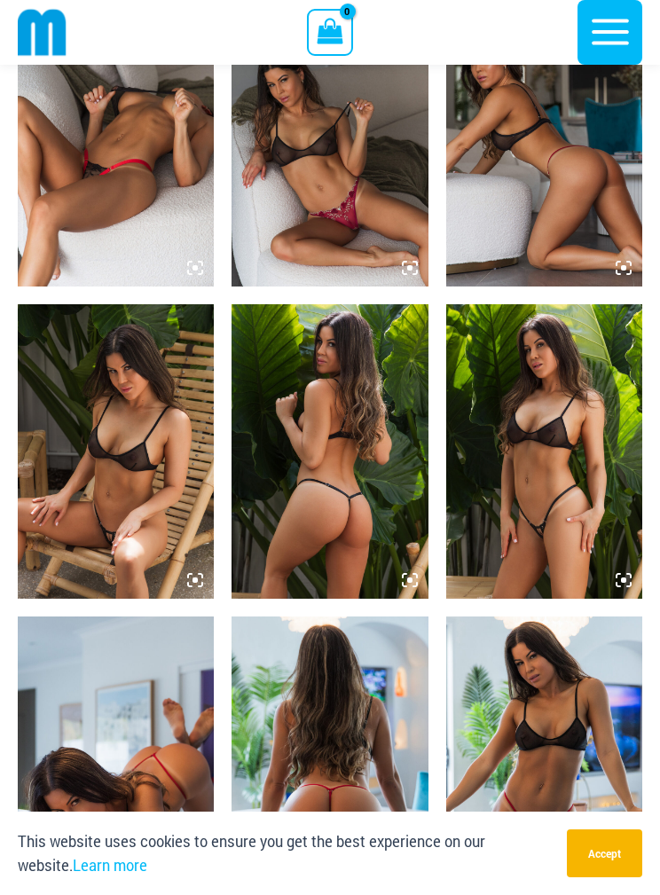
scroll to position [1112, 0]
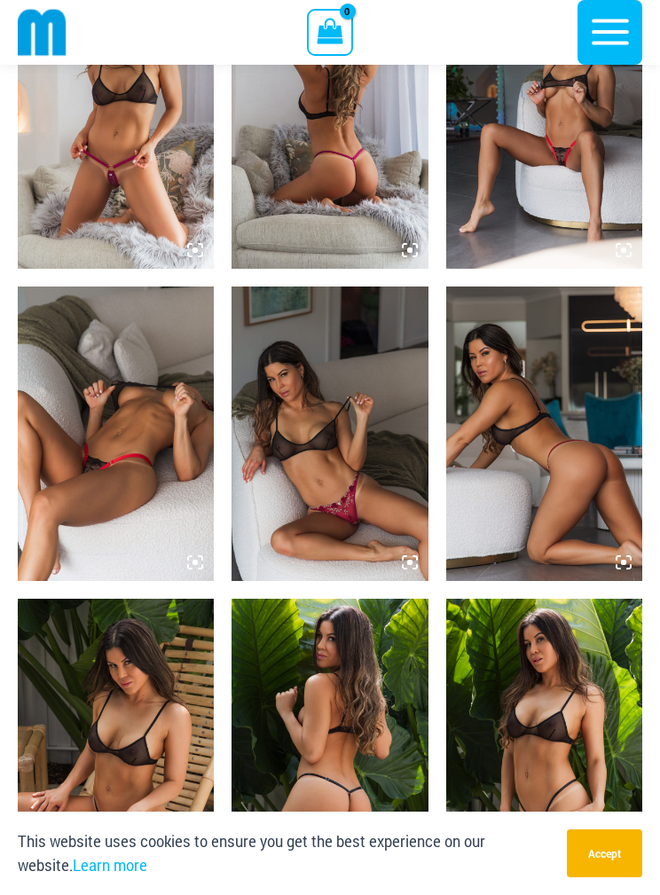
click at [381, 521] on img at bounding box center [329, 433] width 196 height 294
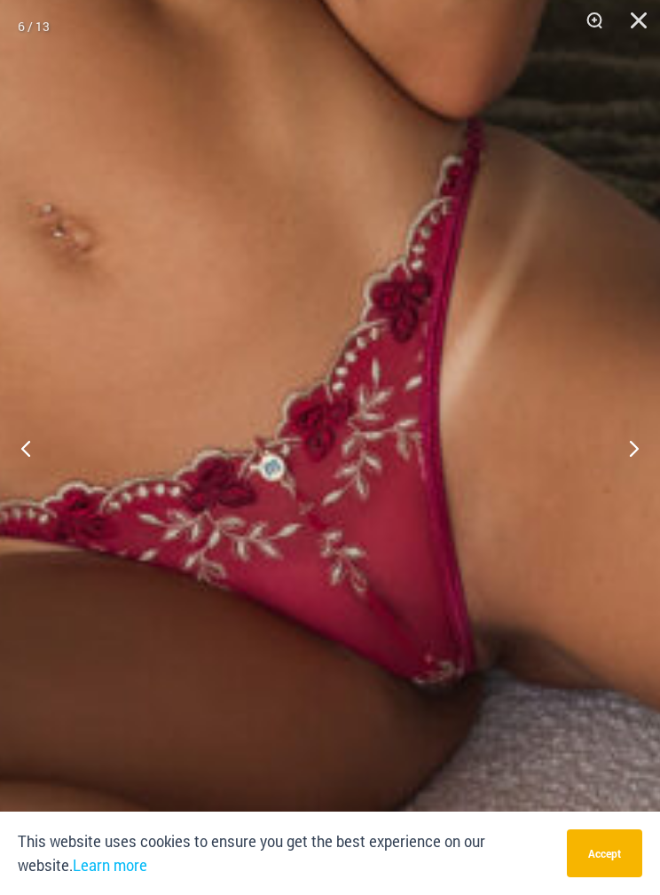
click at [625, 18] on button "Close" at bounding box center [632, 26] width 44 height 53
